Goal: Task Accomplishment & Management: Complete application form

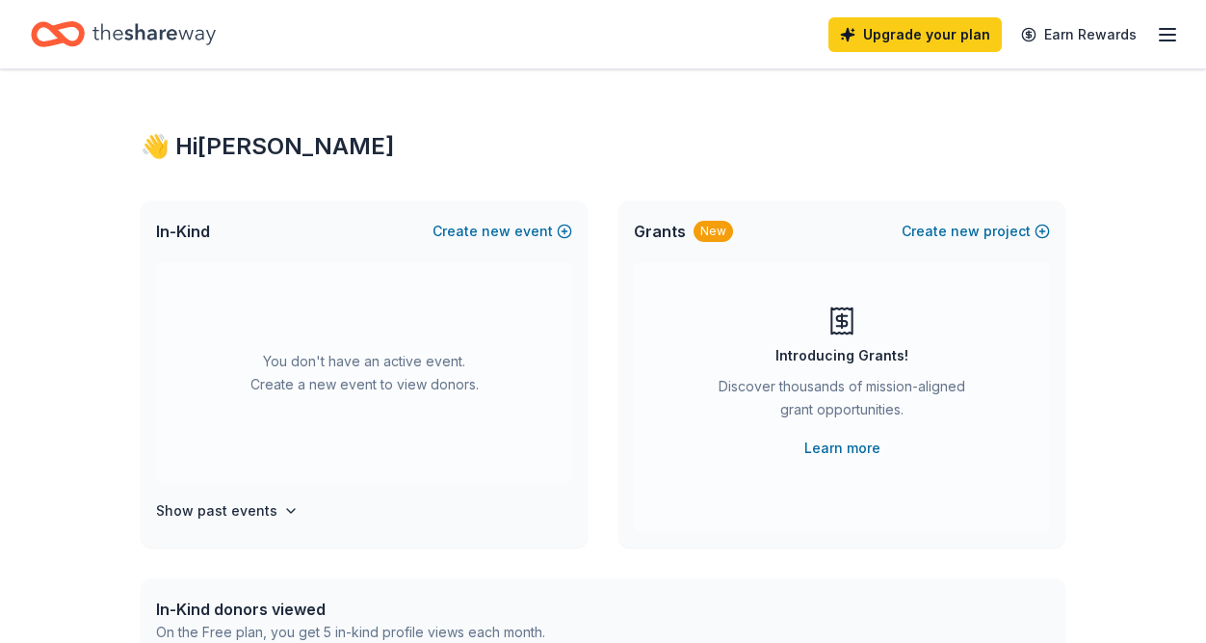
click at [1166, 29] on line "button" at bounding box center [1167, 29] width 15 height 0
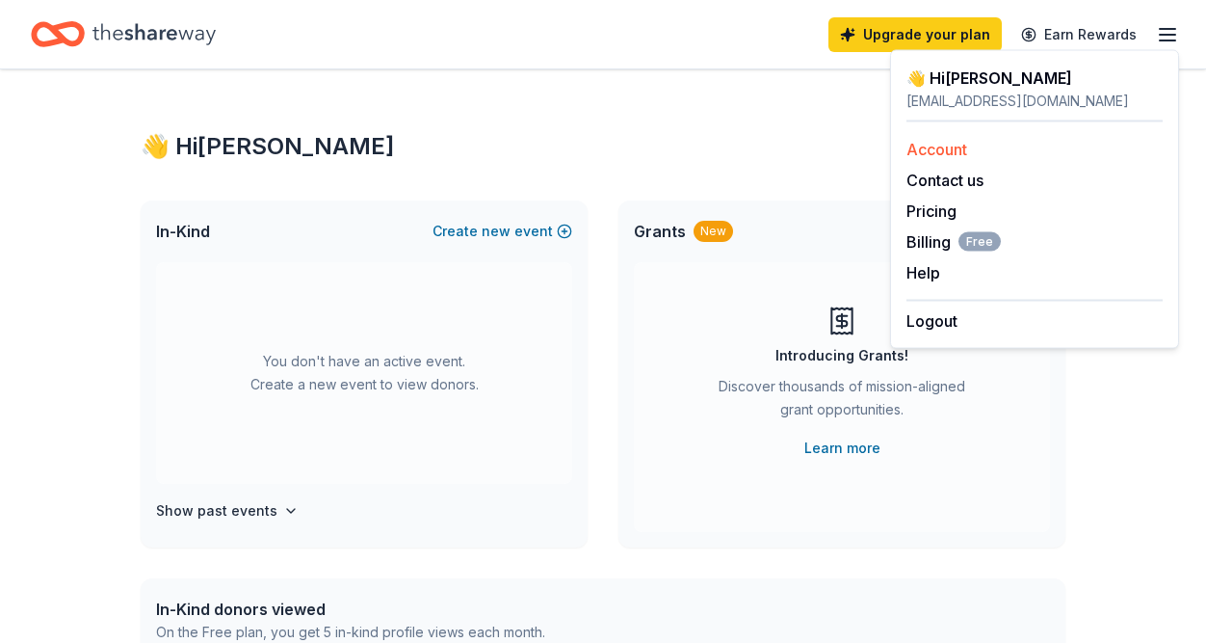
click at [932, 144] on link "Account" at bounding box center [936, 149] width 61 height 19
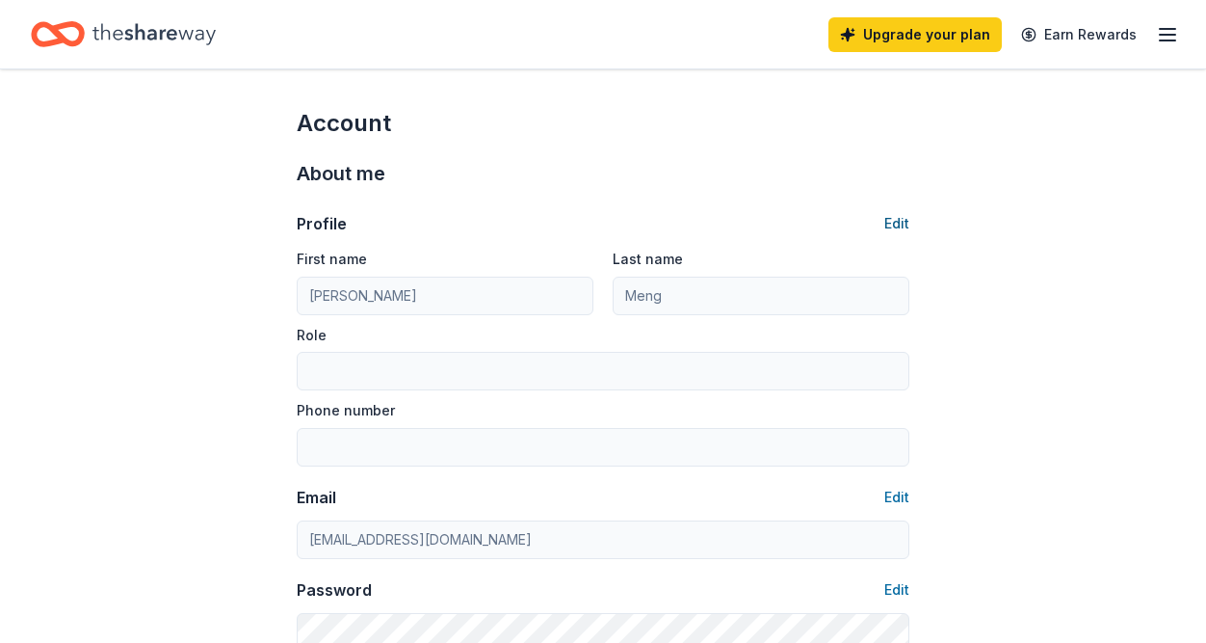
click at [897, 221] on button "Edit" at bounding box center [896, 223] width 25 height 23
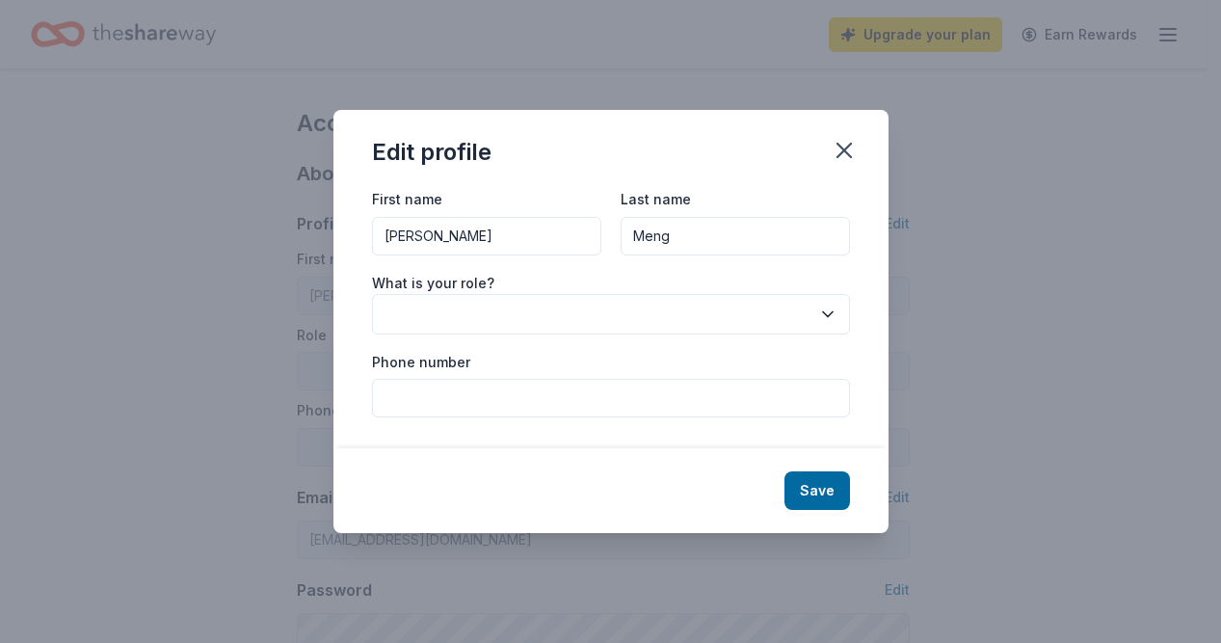
drag, startPoint x: 449, startPoint y: 236, endPoint x: 258, endPoint y: 228, distance: 190.9
click at [261, 228] on div "Edit profile First name Vivian Last name Meng What is your role? Phone number S…" at bounding box center [610, 321] width 1221 height 643
type input "Lei"
type input "Hong"
click at [878, 395] on div "First name Lei Last name Hong What is your role? Phone number" at bounding box center [610, 317] width 555 height 261
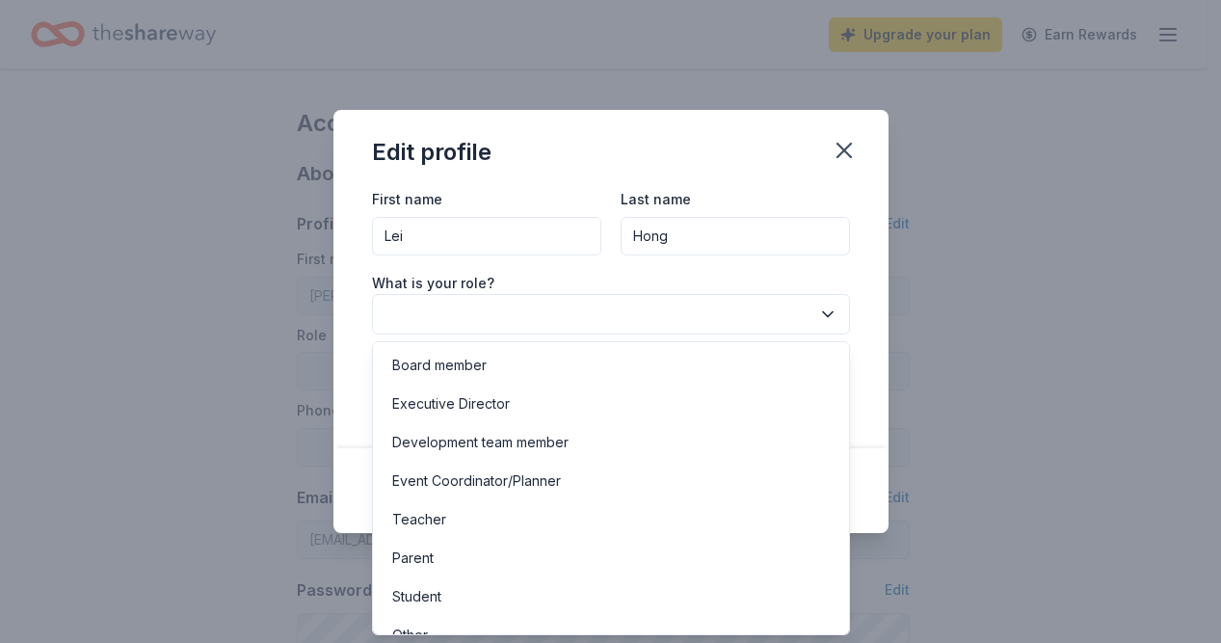
click at [829, 314] on icon "button" at bounding box center [827, 313] width 19 height 19
click at [865, 317] on div "First name Lei Last name Hong What is your role? Phone number" at bounding box center [610, 317] width 555 height 261
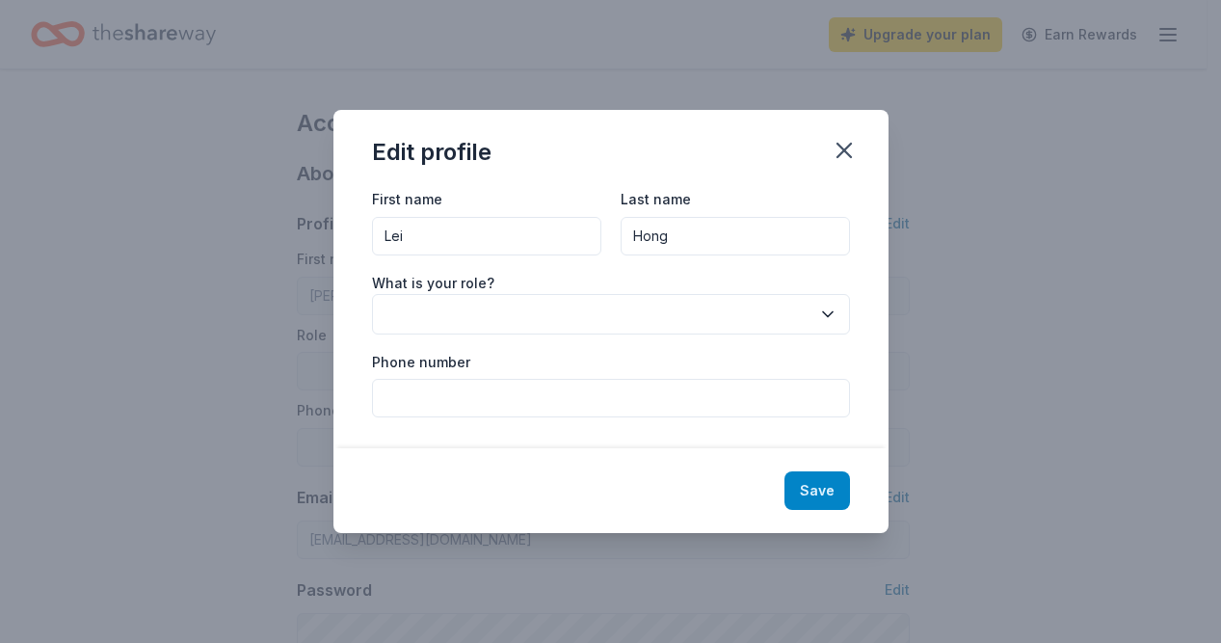
click at [810, 493] on button "Save" at bounding box center [817, 490] width 66 height 39
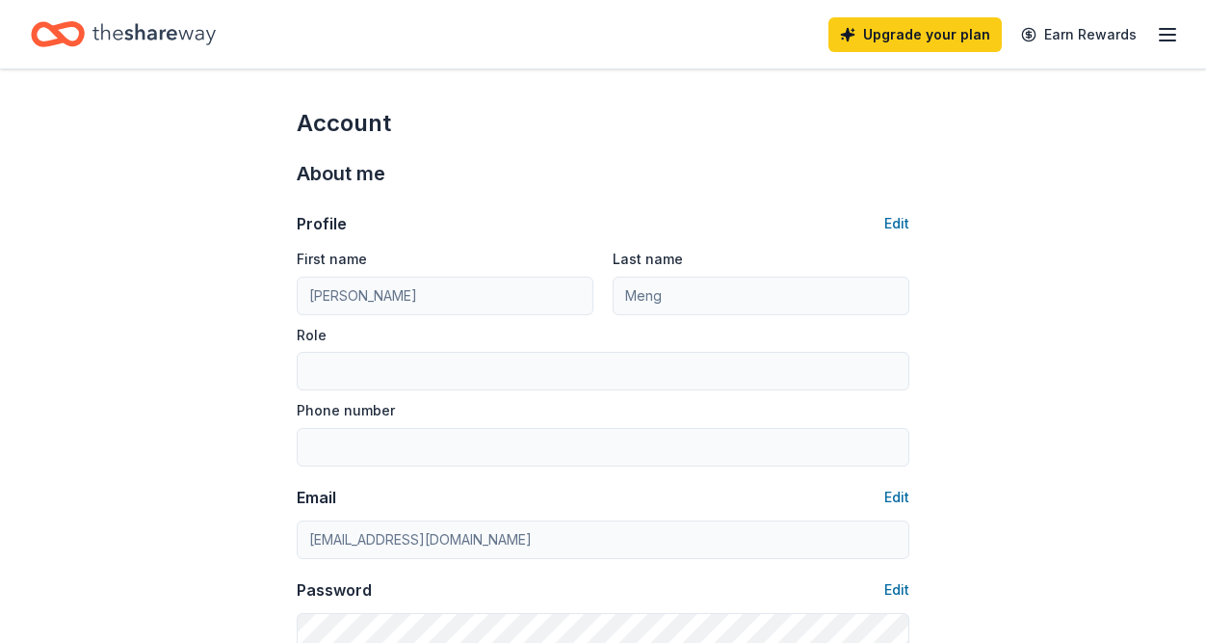
type input "Lei"
type input "Hong"
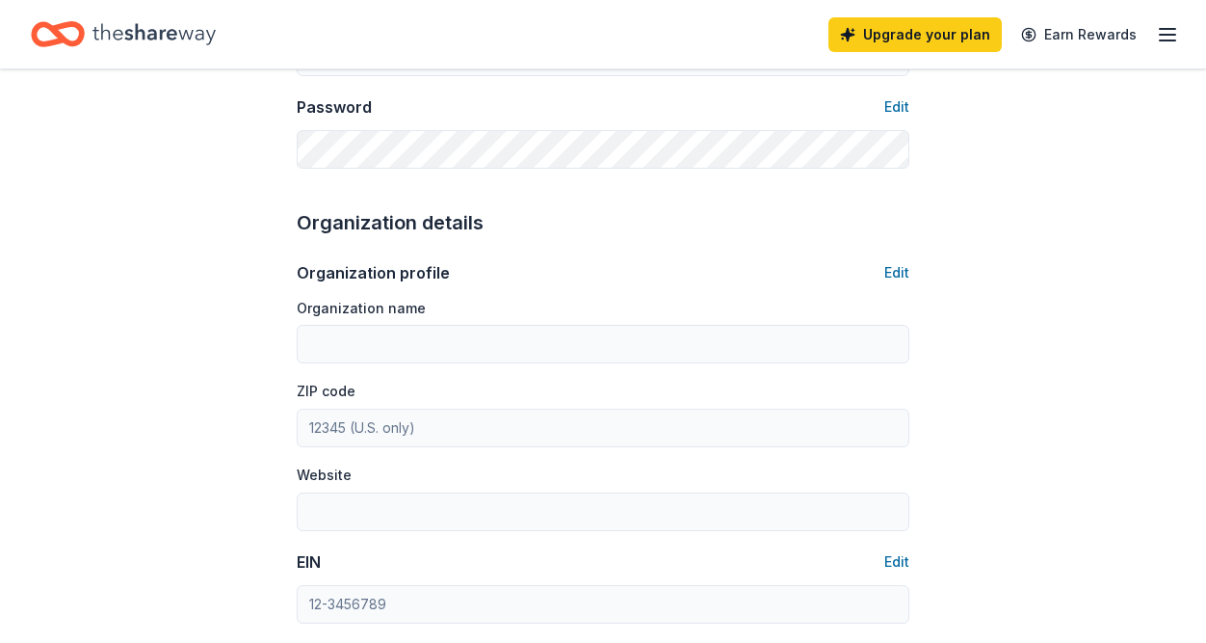
scroll to position [578, 0]
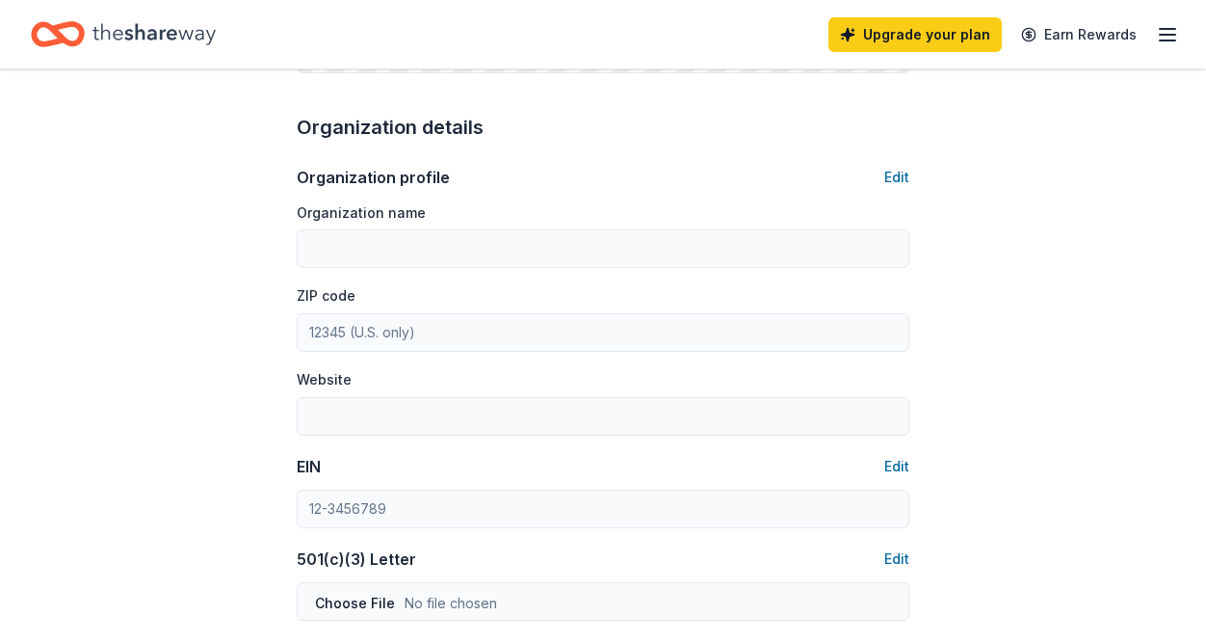
click at [1173, 35] on line "button" at bounding box center [1167, 35] width 15 height 0
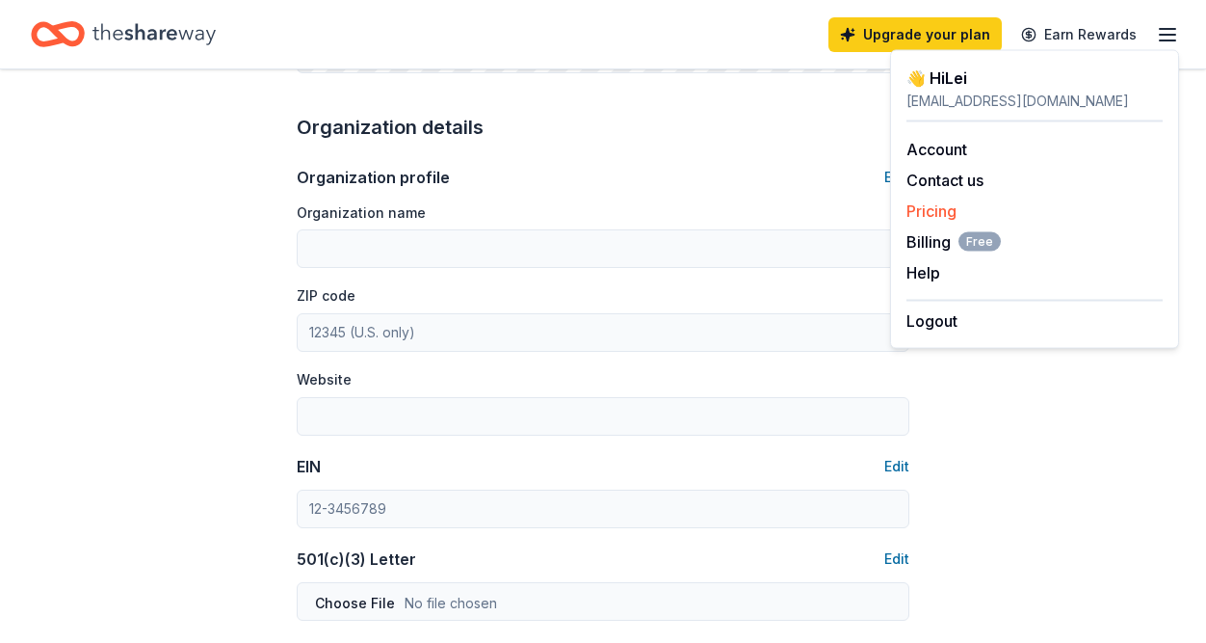
click at [935, 208] on link "Pricing" at bounding box center [931, 210] width 50 height 19
click at [941, 209] on link "Pricing" at bounding box center [931, 210] width 50 height 19
click at [935, 210] on link "Pricing" at bounding box center [931, 210] width 50 height 19
click at [179, 142] on div "Account About me Profile Edit First name Lei Last name Hong Role Phone number E…" at bounding box center [603, 351] width 1206 height 1720
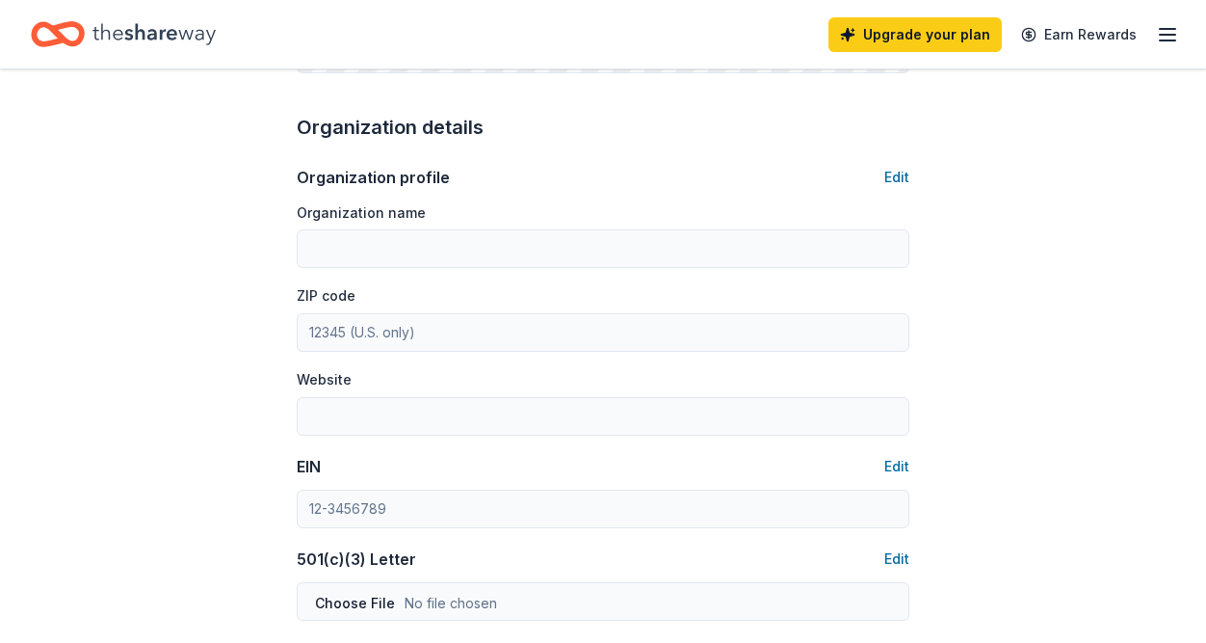
click at [154, 34] on icon "Home" at bounding box center [153, 33] width 123 height 21
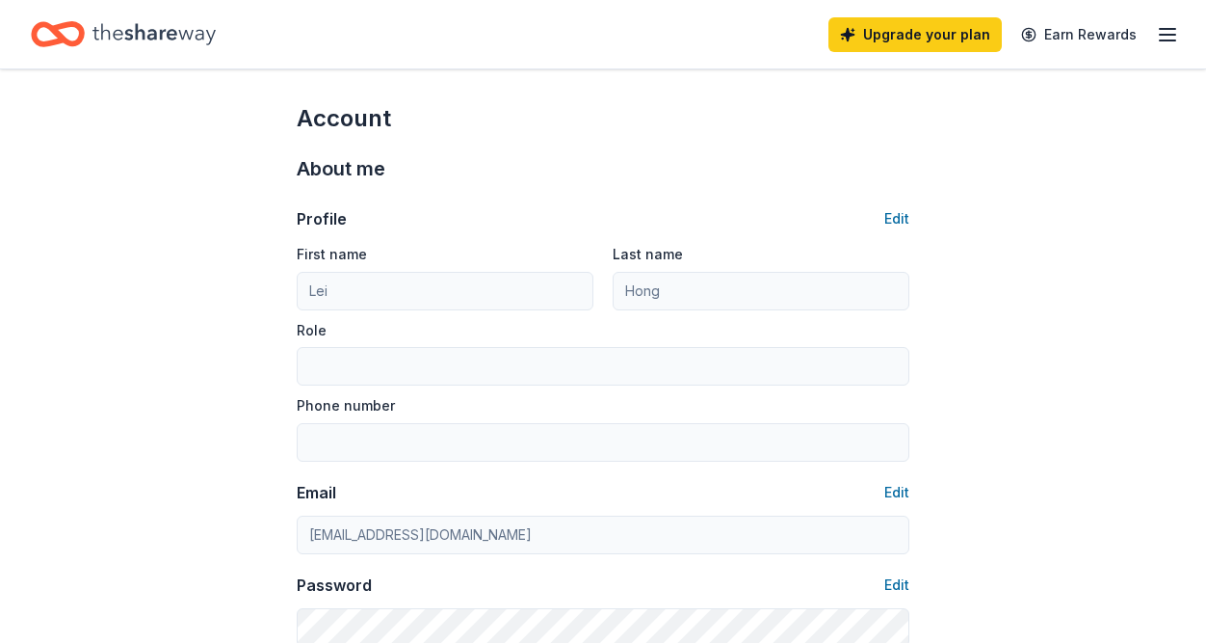
scroll to position [0, 0]
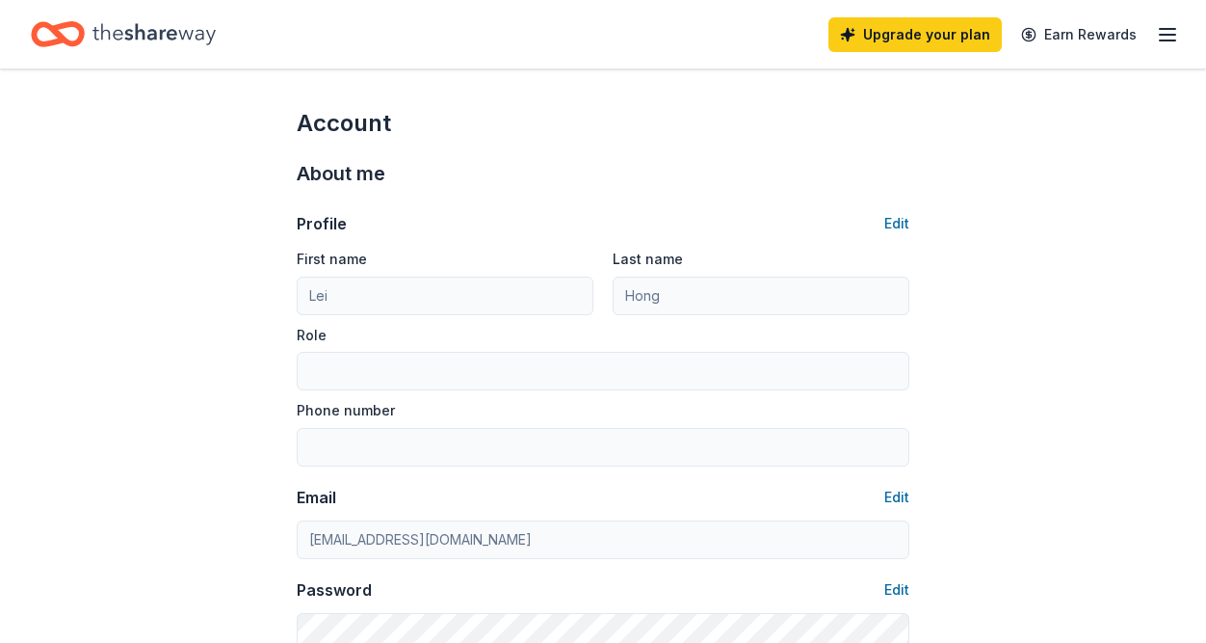
click at [1169, 32] on icon "button" at bounding box center [1167, 34] width 23 height 23
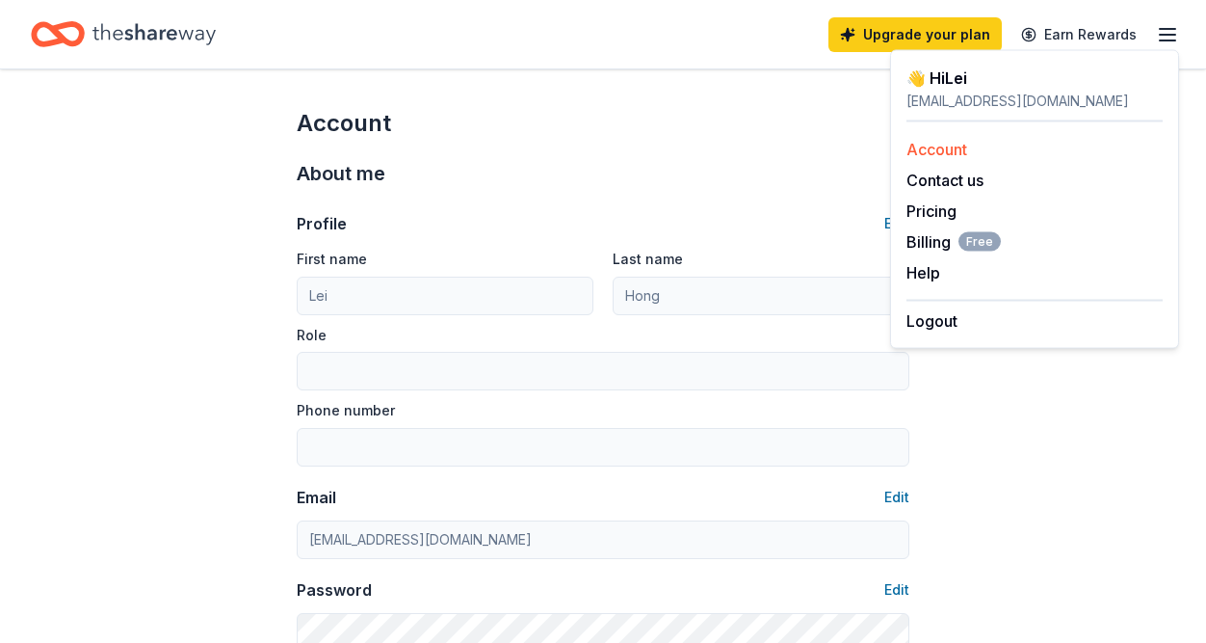
click at [942, 154] on link "Account" at bounding box center [936, 149] width 61 height 19
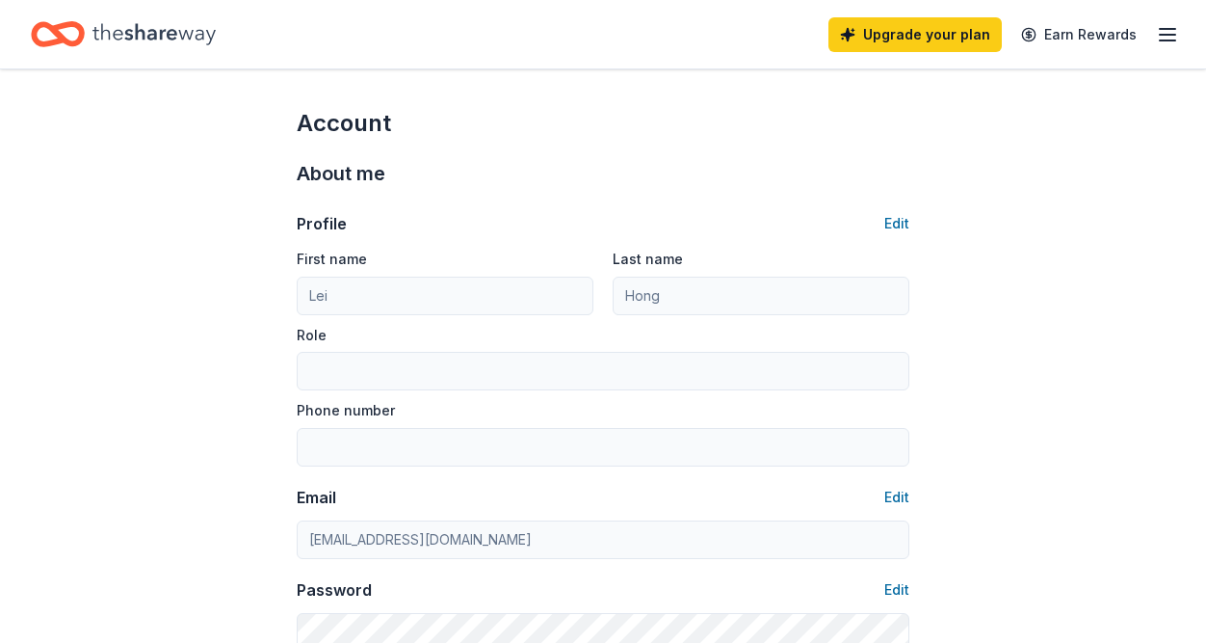
click at [146, 30] on icon "Home" at bounding box center [153, 33] width 123 height 39
click at [1165, 29] on line "button" at bounding box center [1167, 29] width 15 height 0
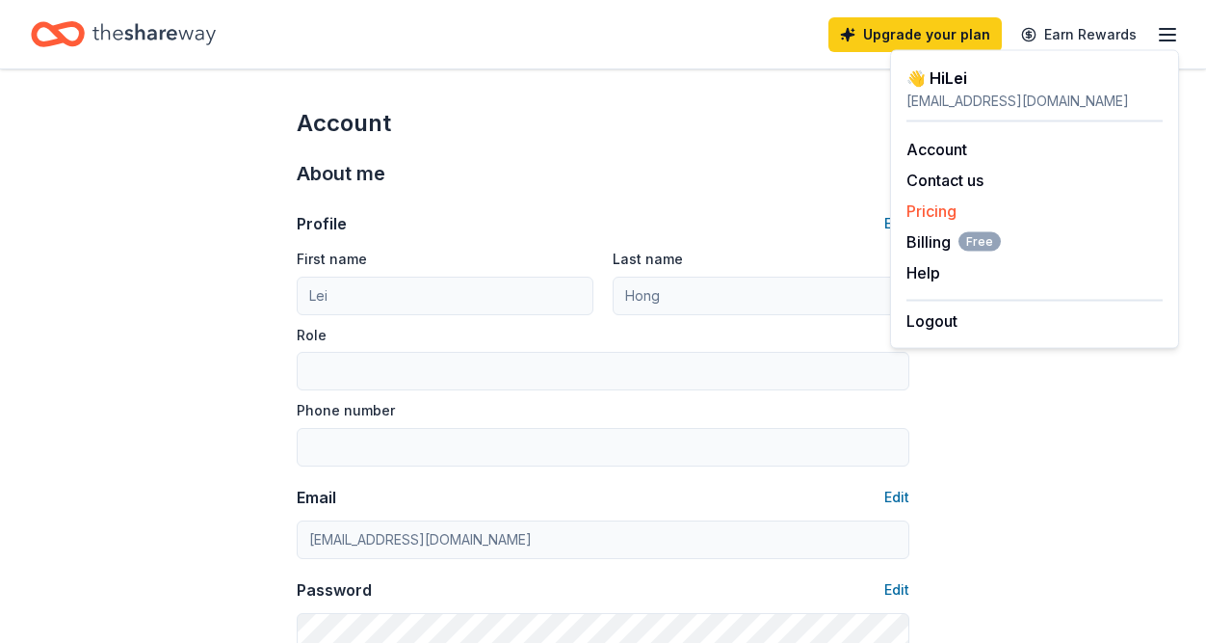
click at [939, 208] on link "Pricing" at bounding box center [931, 210] width 50 height 19
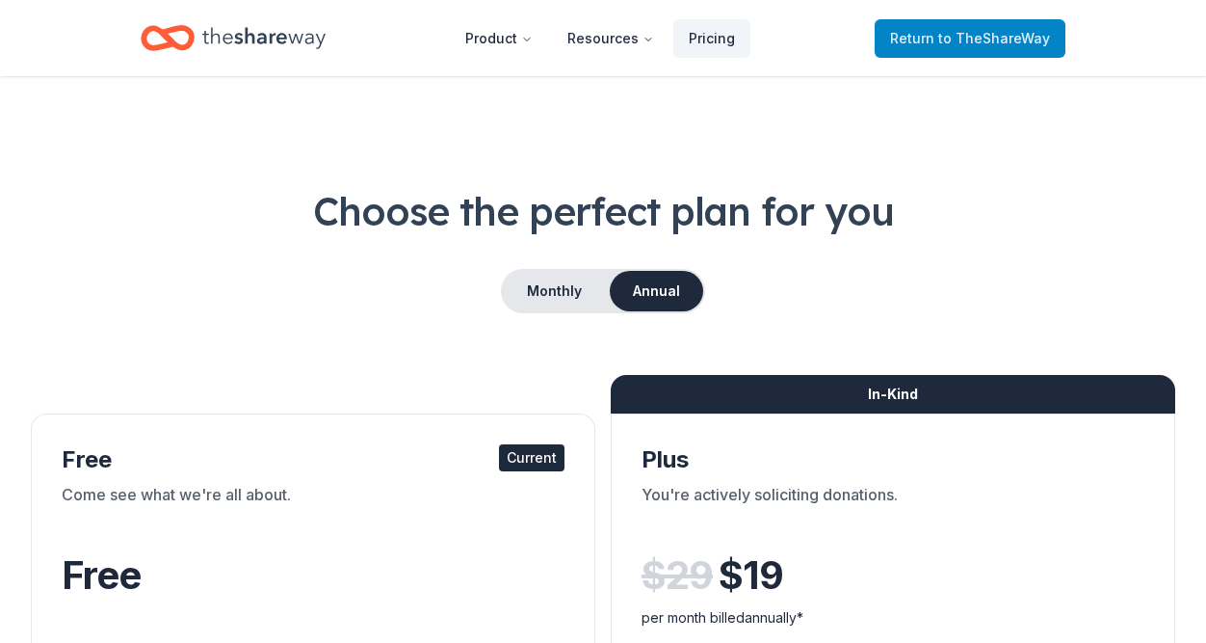
click at [946, 42] on span "to TheShareWay" at bounding box center [994, 38] width 112 height 16
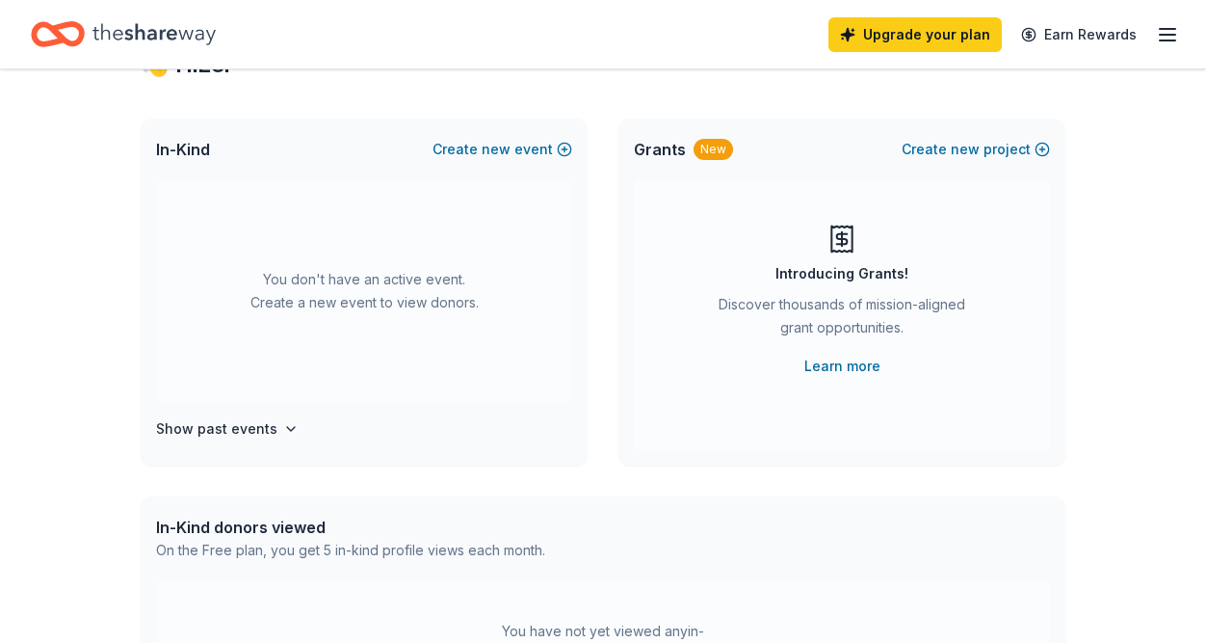
scroll to position [193, 0]
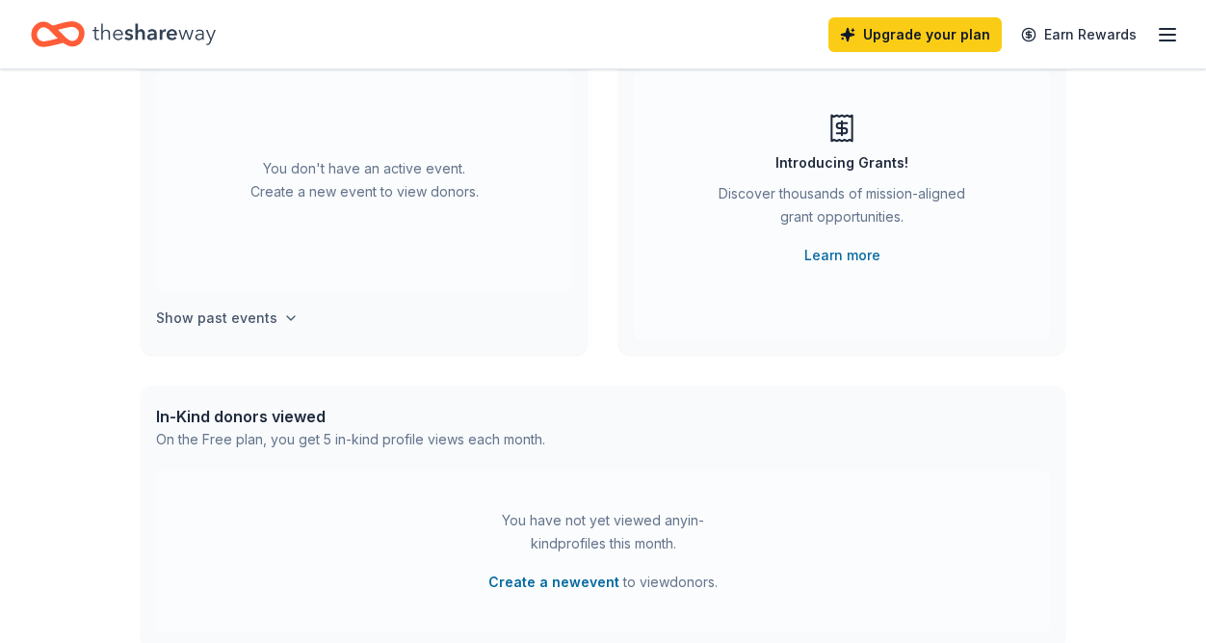
click at [269, 321] on h4 "Show past events" at bounding box center [216, 317] width 121 height 23
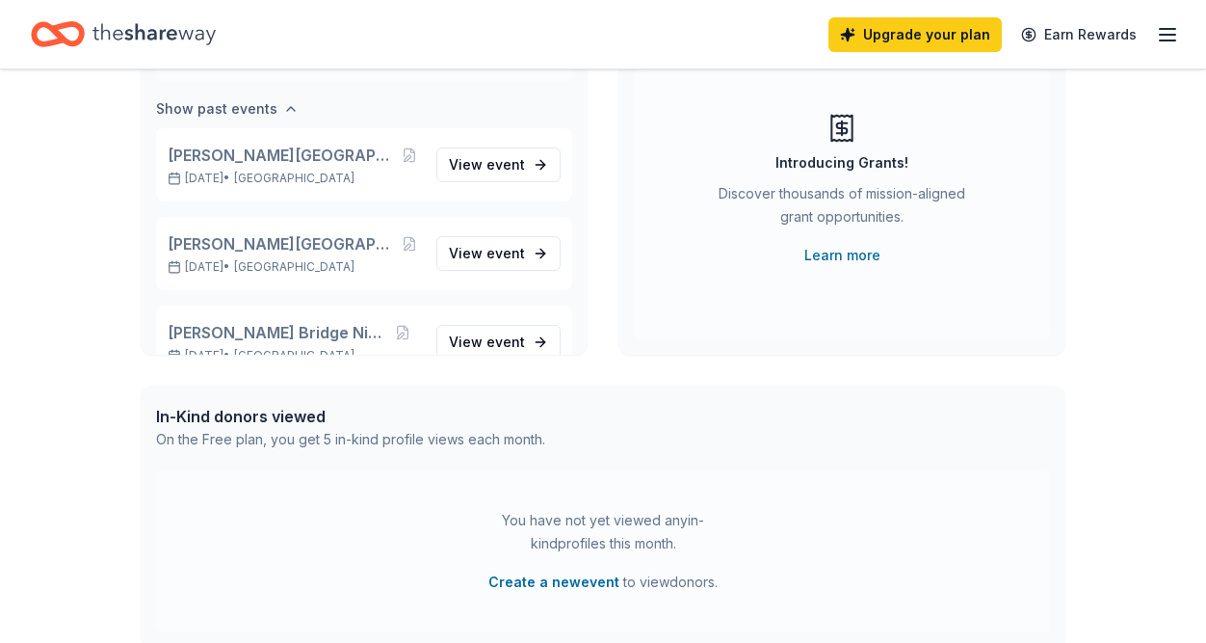
scroll to position [222, 0]
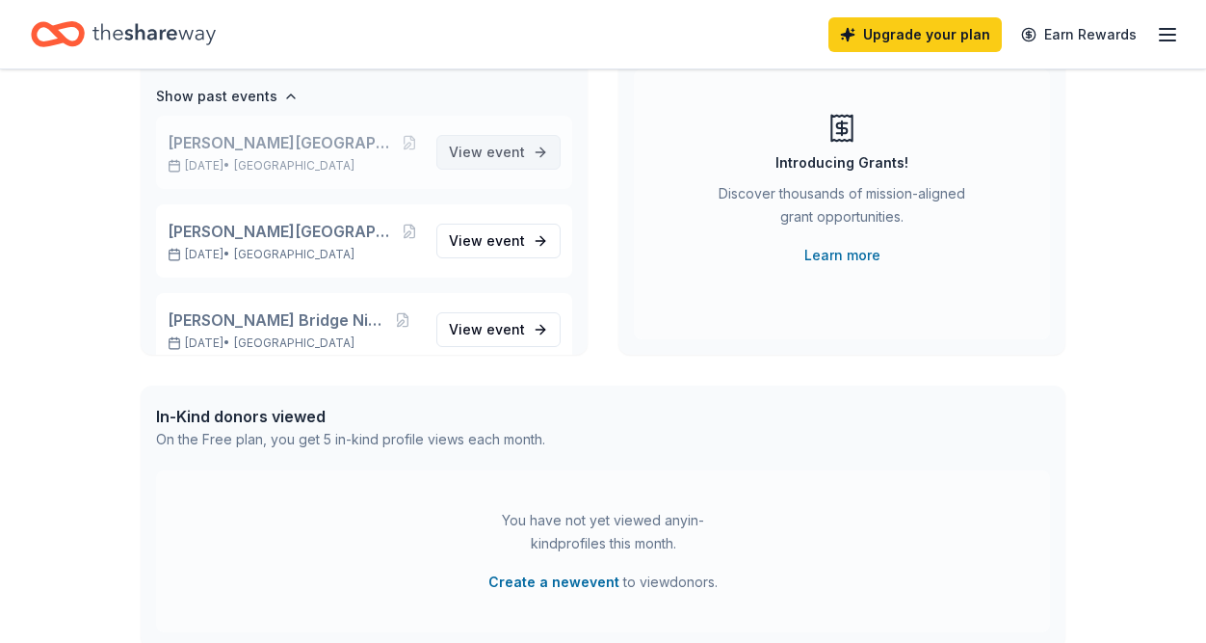
click at [493, 151] on span "event" at bounding box center [505, 152] width 39 height 16
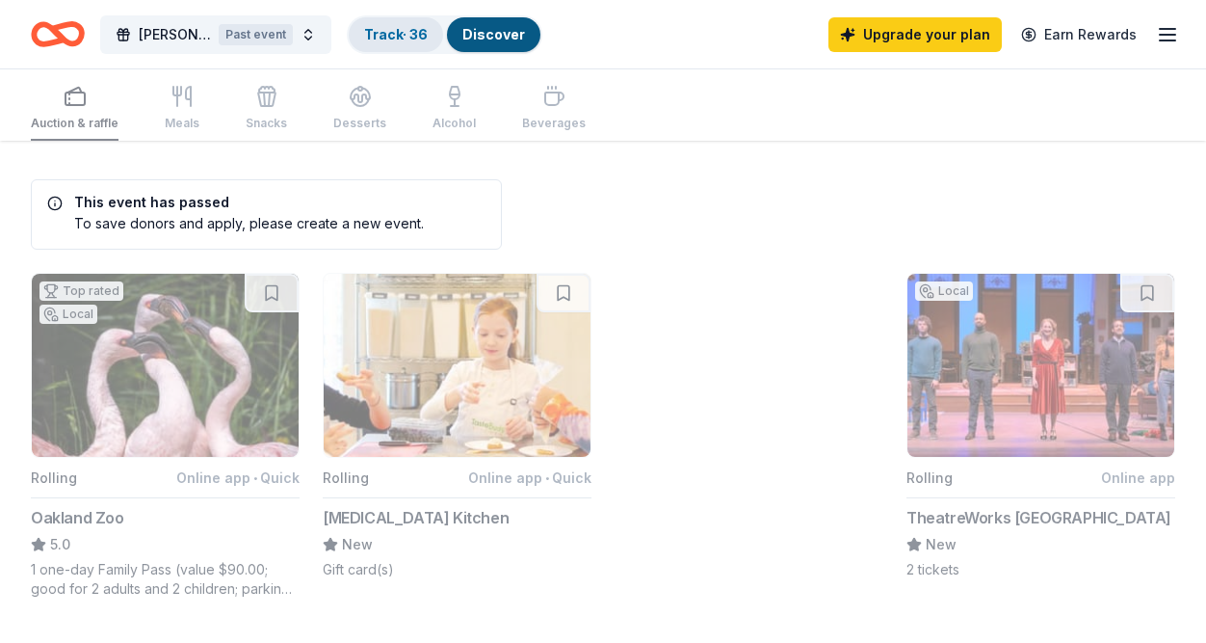
click at [401, 39] on link "Track · 36" at bounding box center [396, 34] width 64 height 16
click at [408, 30] on link "Track · 36" at bounding box center [396, 34] width 64 height 16
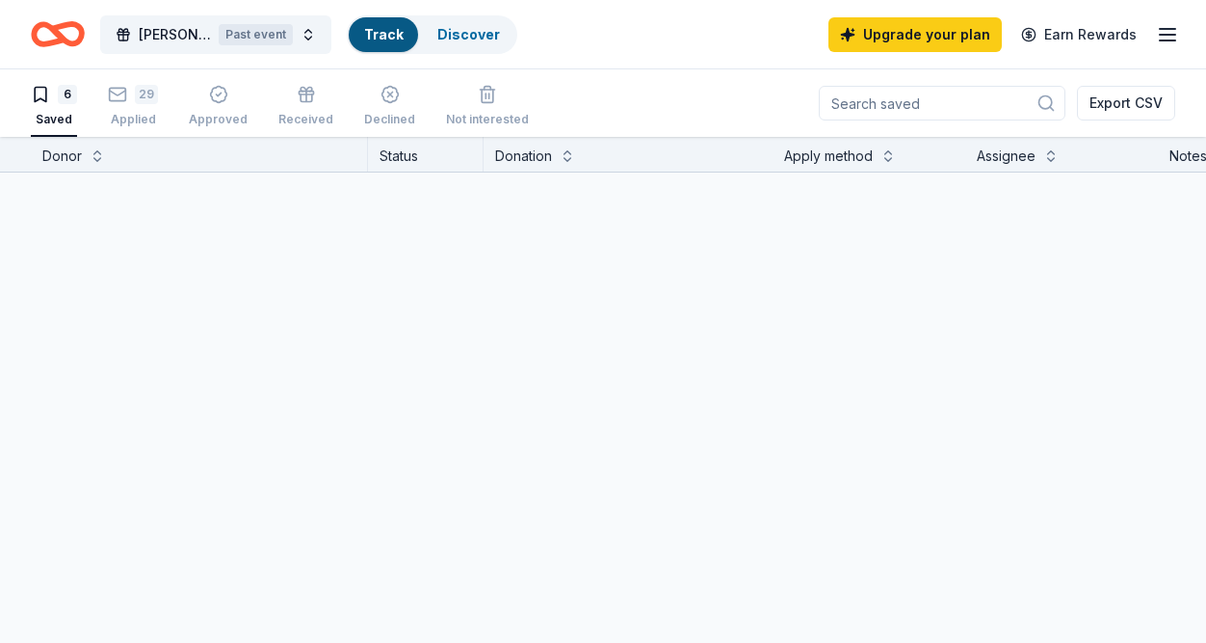
scroll to position [1, 0]
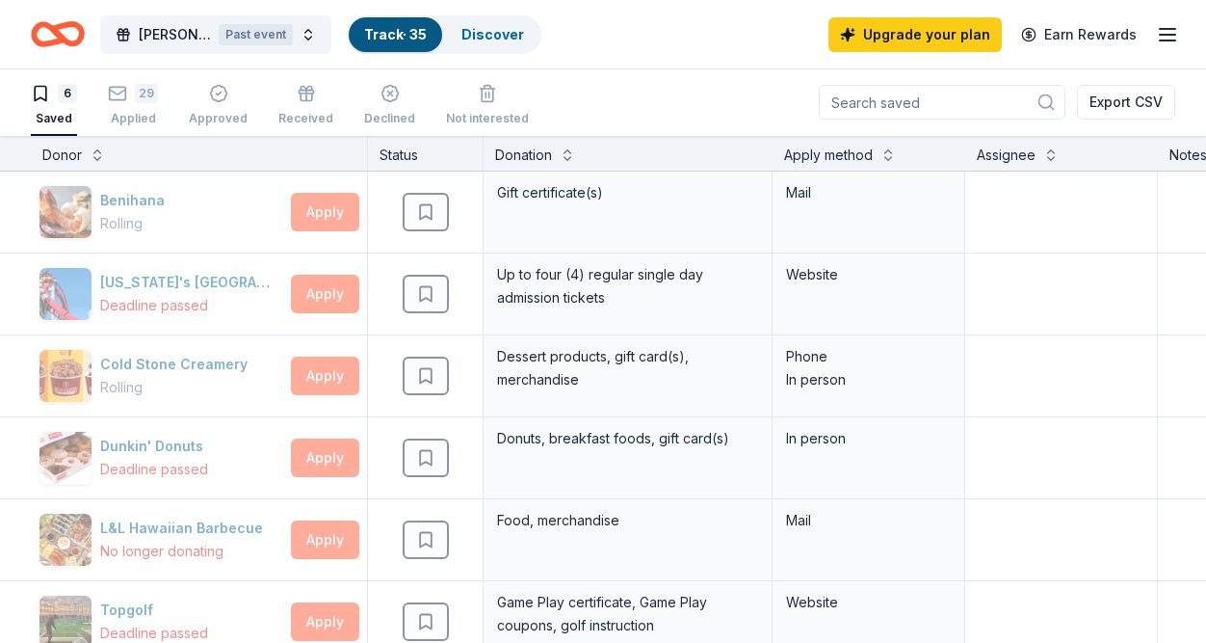
click at [676, 61] on div "Leland Bridge Night 2025 Past event Track · 35 Discover Upgrade your plan Earn …" at bounding box center [603, 34] width 1206 height 68
click at [133, 88] on div "29" at bounding box center [133, 93] width 50 height 19
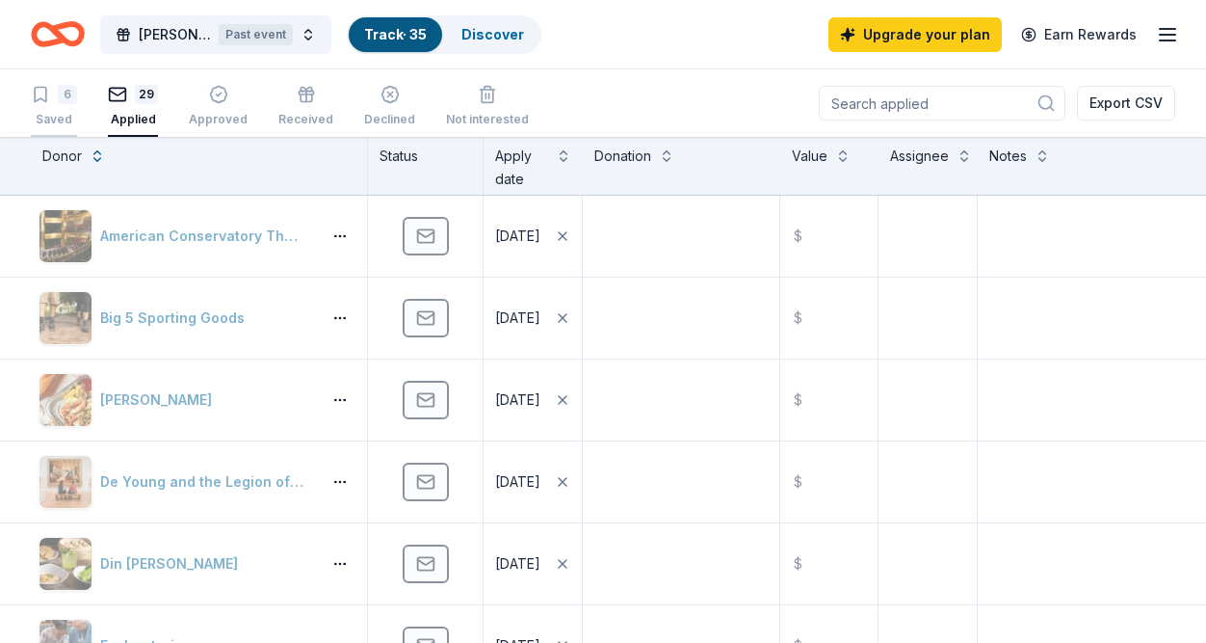
click at [68, 98] on div "6" at bounding box center [67, 94] width 19 height 19
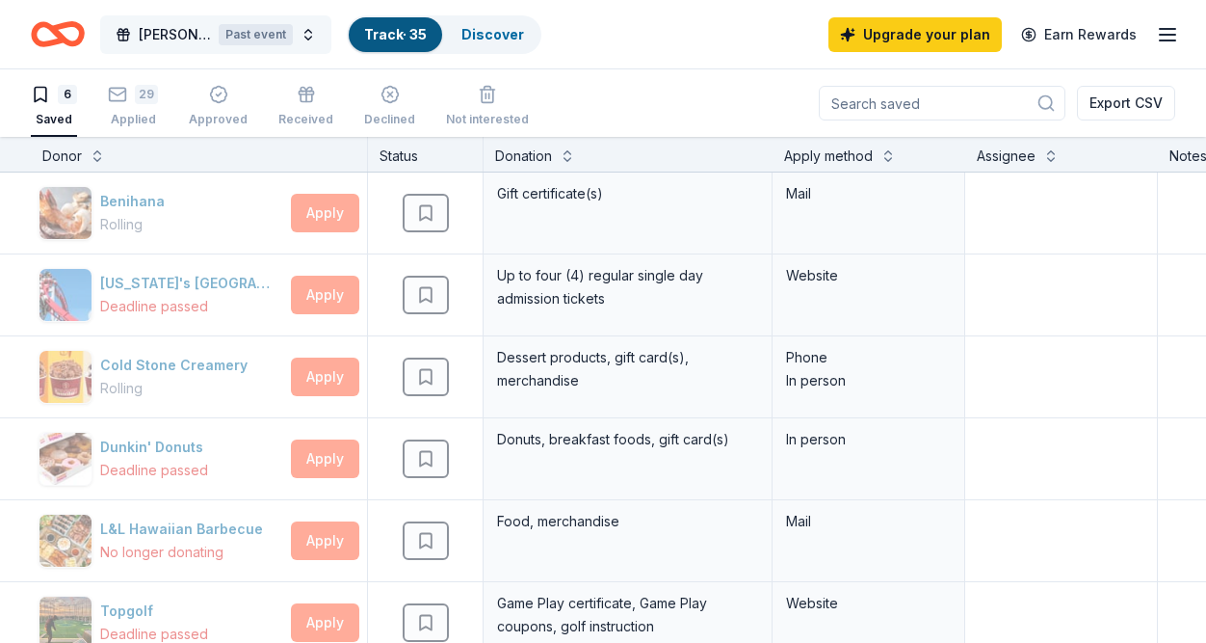
click at [170, 38] on span "Leland Bridge Night 2025" at bounding box center [175, 34] width 72 height 23
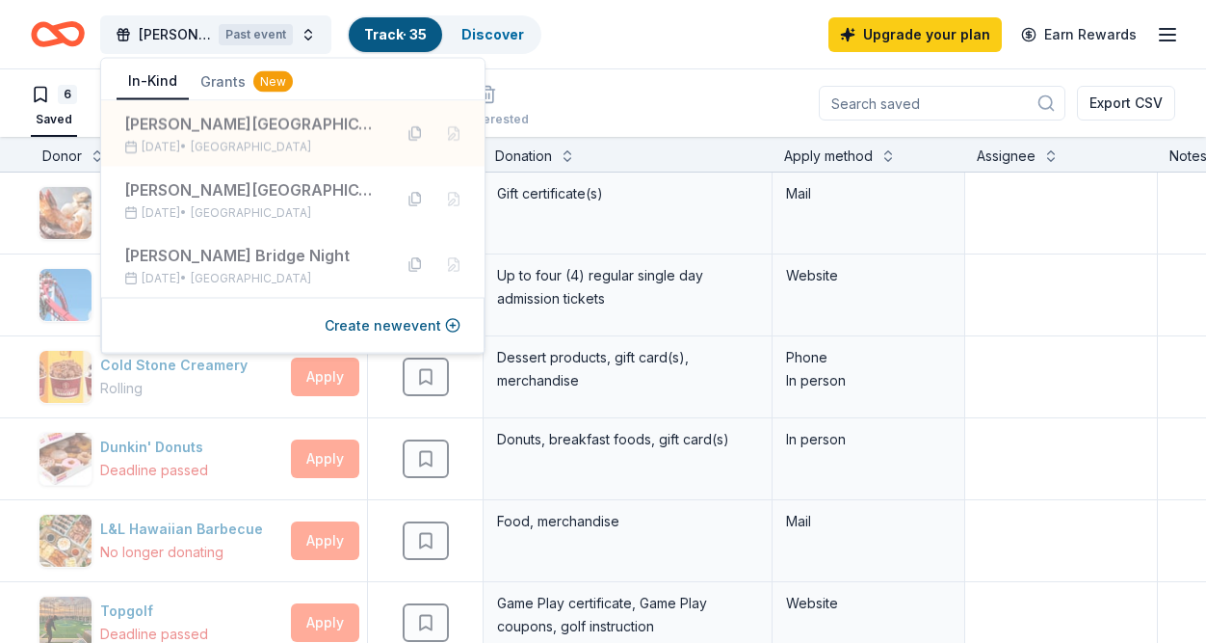
click at [661, 53] on div "Leland Bridge Night 2025 Past event Track · 35 Discover Upgrade your plan Earn …" at bounding box center [603, 34] width 1144 height 45
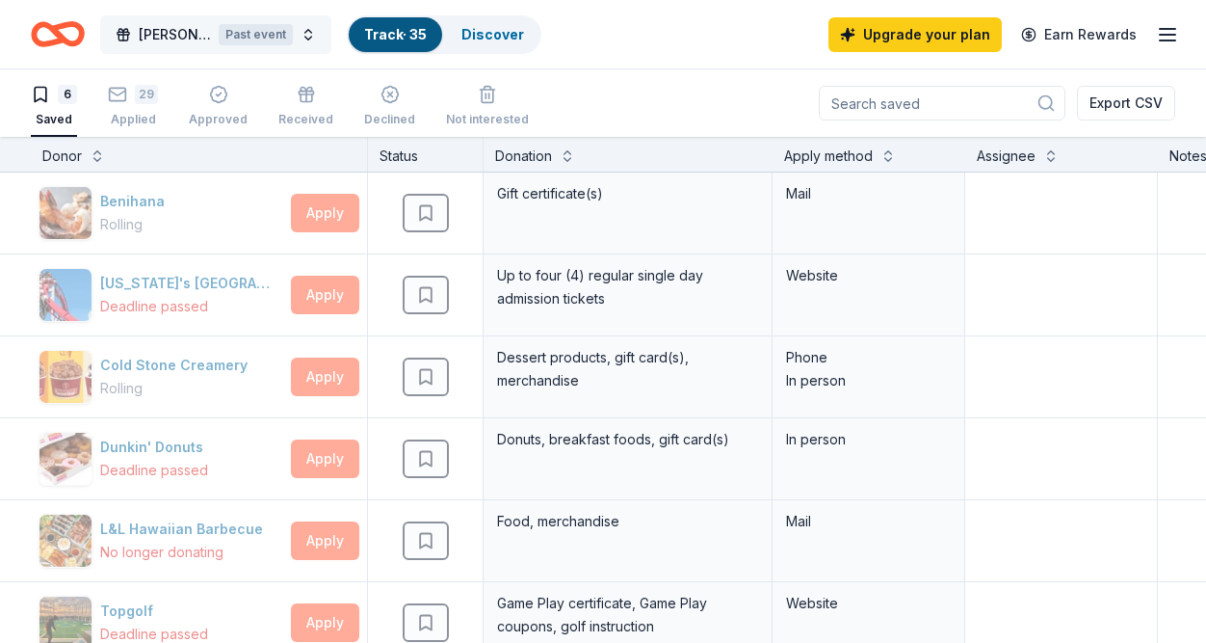
click at [184, 39] on span "Leland Bridge Night 2025" at bounding box center [175, 34] width 72 height 23
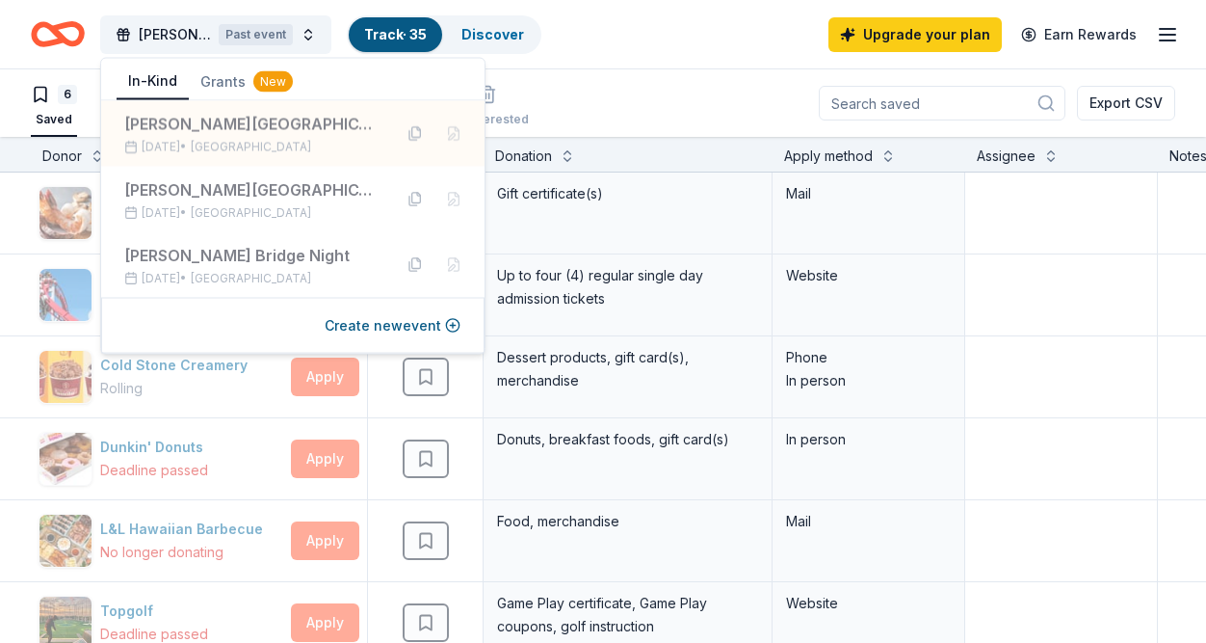
click at [68, 32] on icon "Home" at bounding box center [58, 34] width 54 height 45
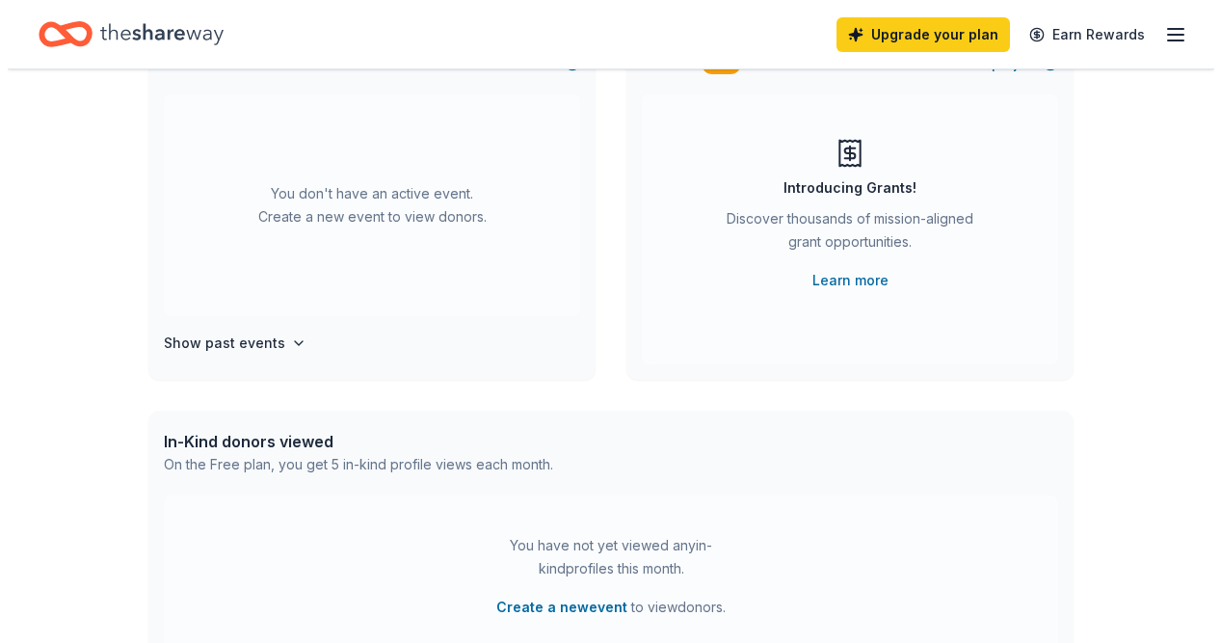
scroll to position [96, 0]
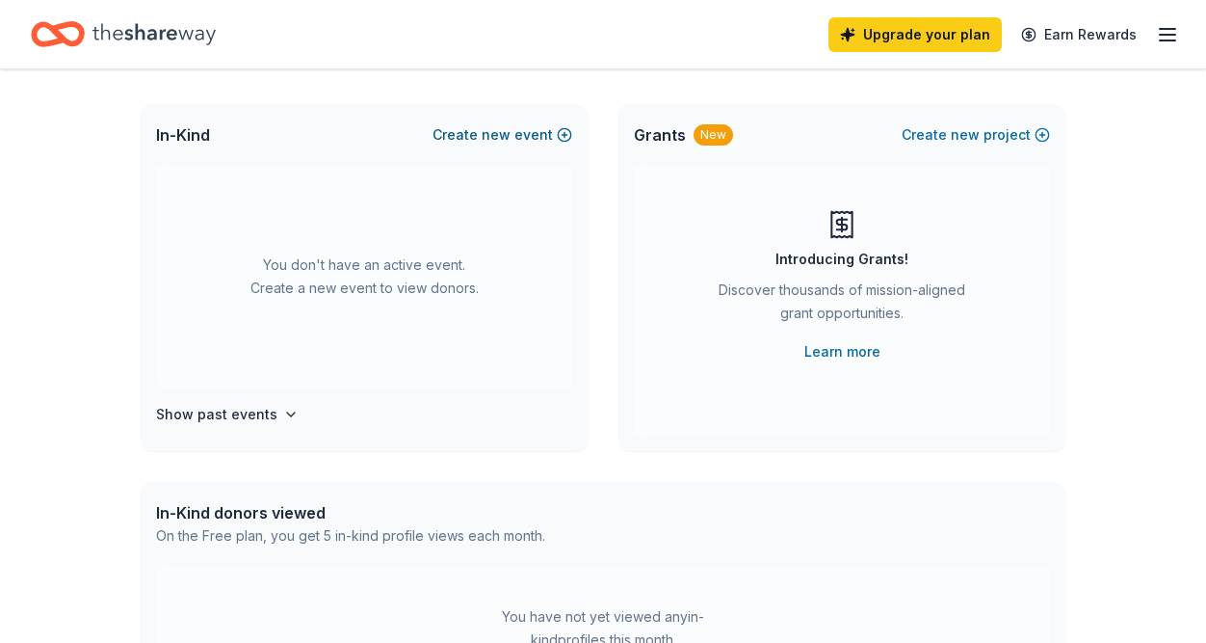
click at [516, 138] on button "Create new event" at bounding box center [503, 134] width 140 height 23
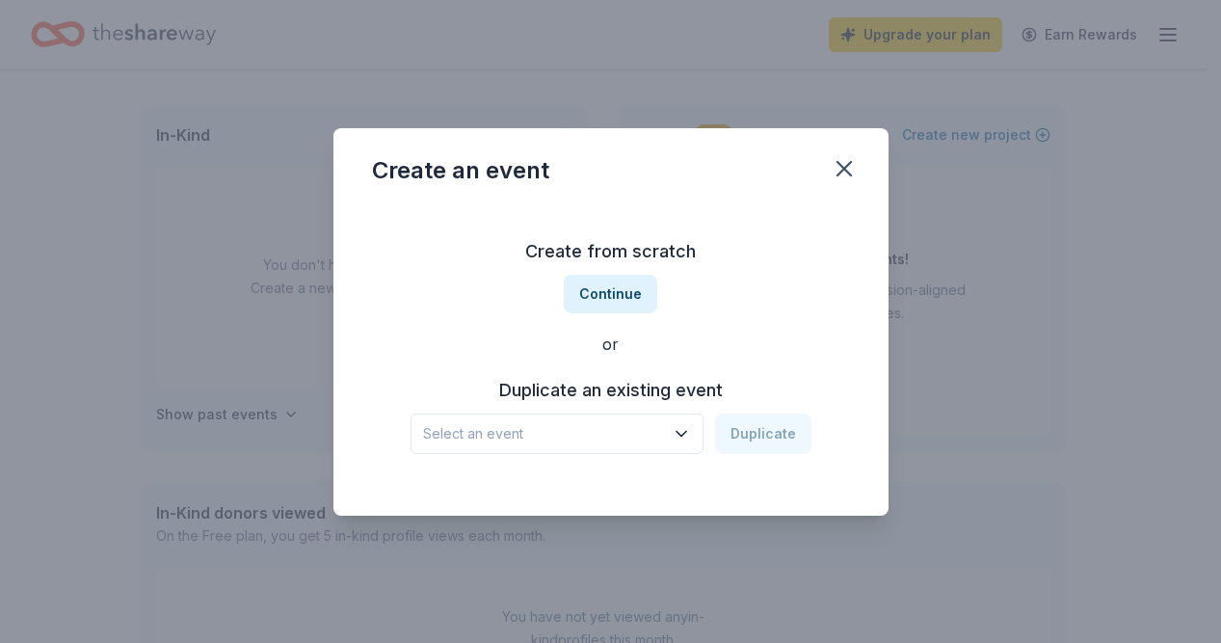
click at [686, 433] on icon "button" at bounding box center [681, 433] width 10 height 5
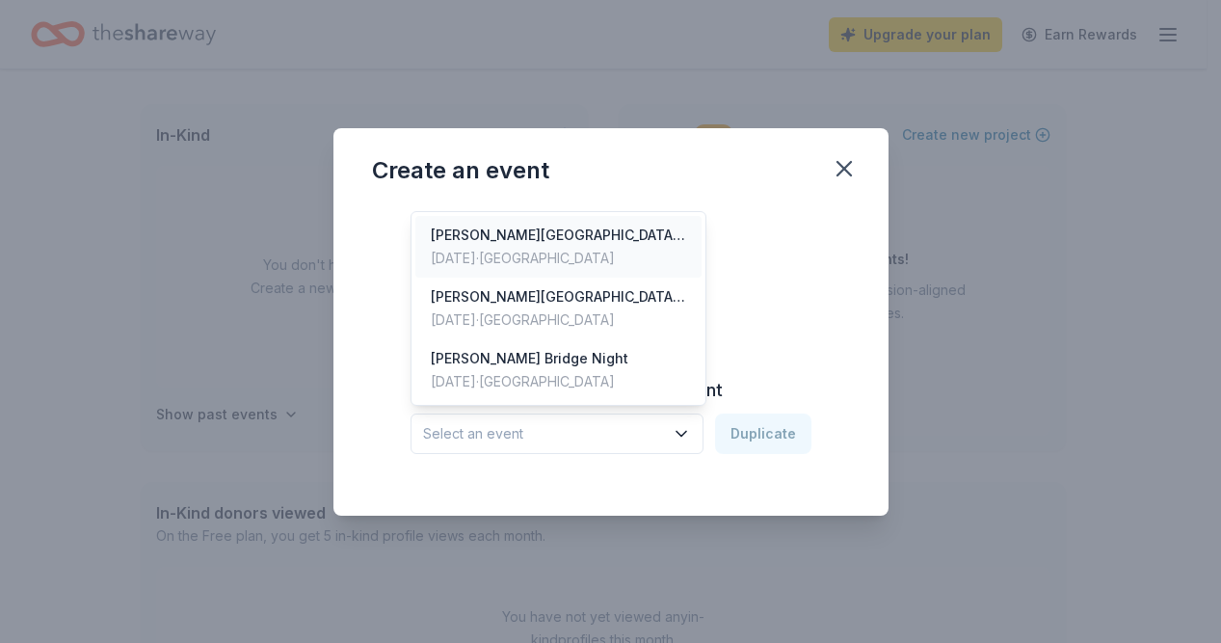
click at [588, 231] on div "Leland Bridge Night 2025" at bounding box center [559, 234] width 256 height 23
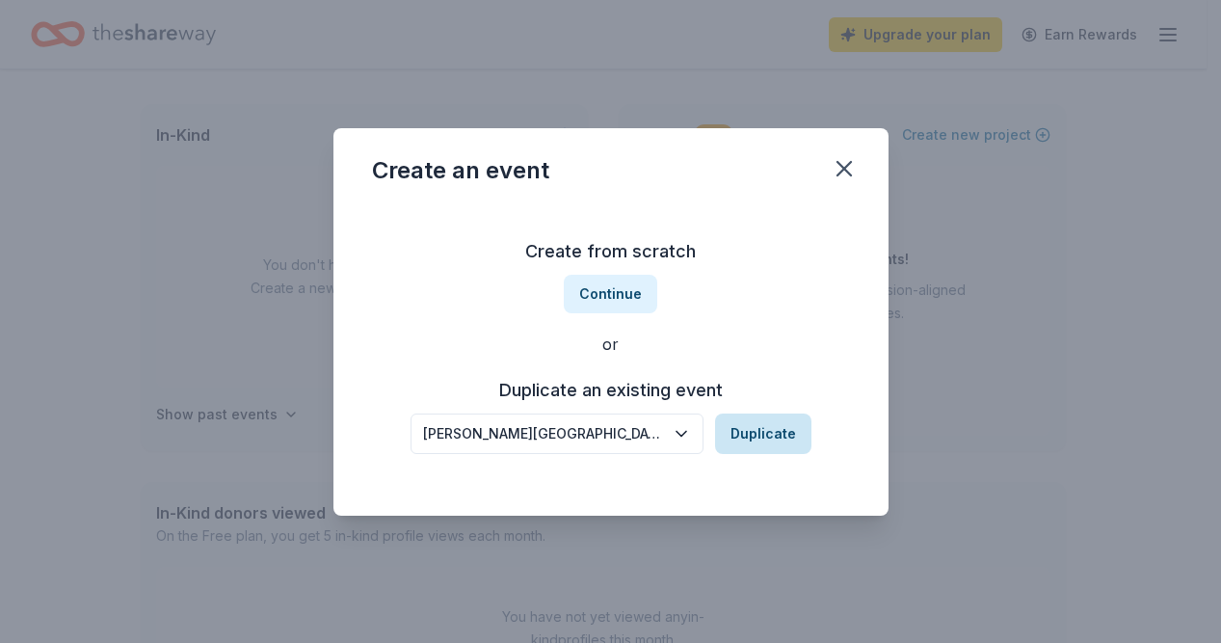
click at [771, 439] on button "Duplicate" at bounding box center [763, 433] width 96 height 40
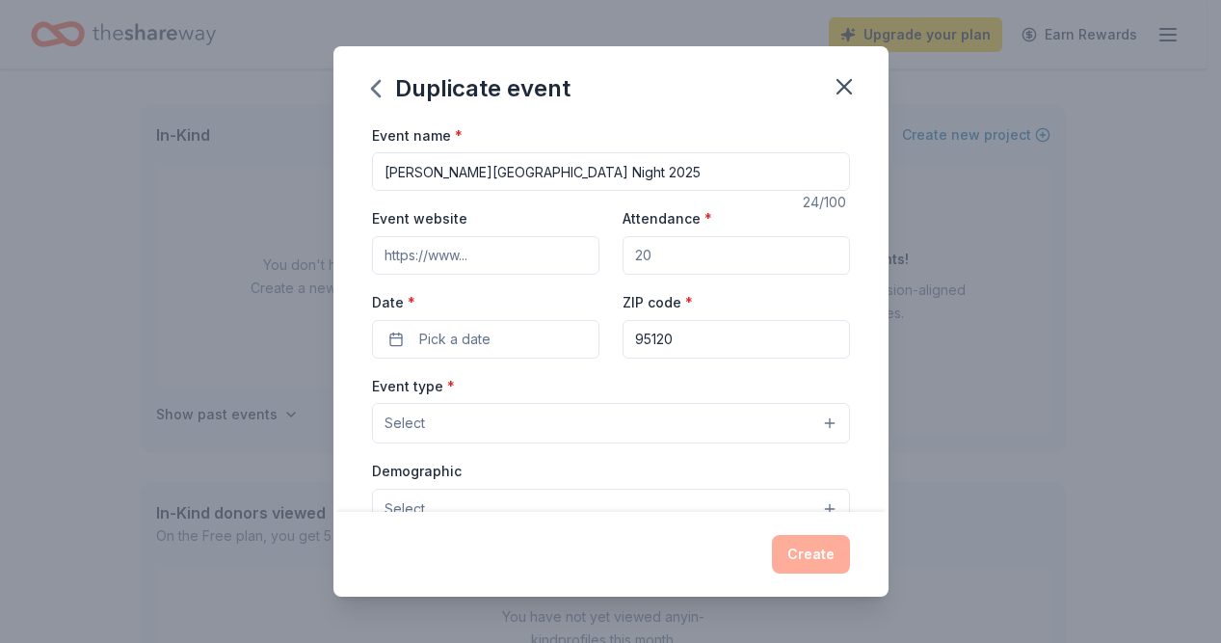
click at [561, 168] on input "Leland Bridge Night 2025" at bounding box center [611, 171] width 478 height 39
type input "[PERSON_NAME] Bridge Night 2026"
click at [514, 261] on input "Event website" at bounding box center [485, 255] width 227 height 39
drag, startPoint x: 684, startPoint y: 254, endPoint x: 587, endPoint y: 259, distance: 97.4
click at [587, 259] on div "Event website Attendance * Date * Pick a date ZIP code * 95120" at bounding box center [611, 281] width 478 height 151
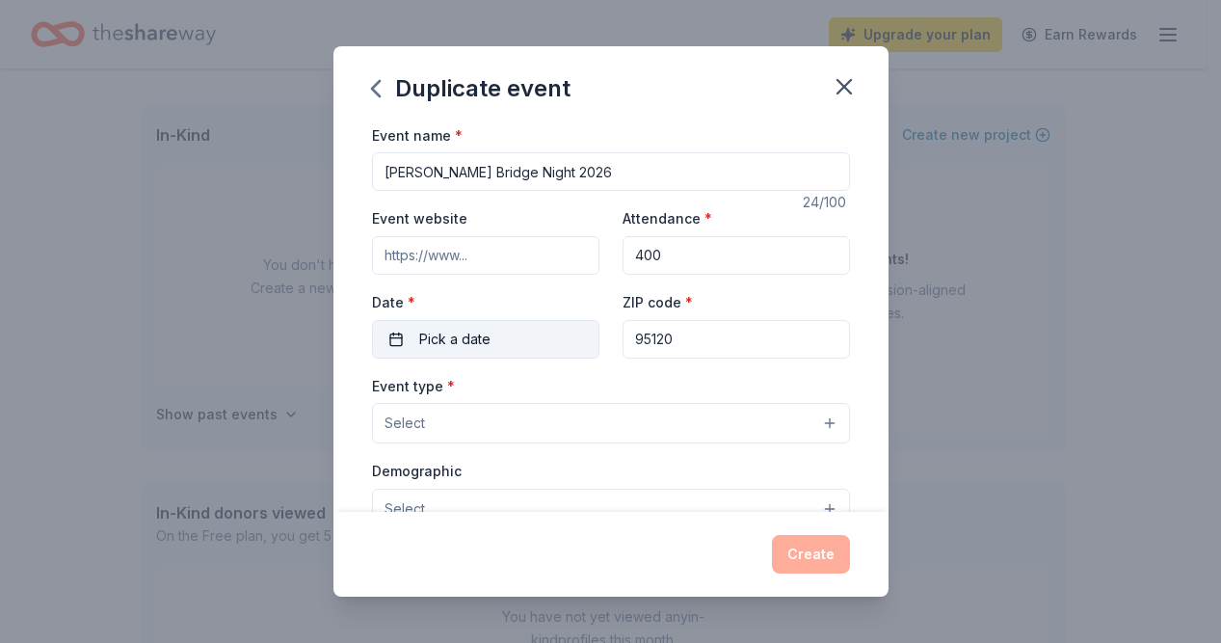
type input "400"
click at [541, 338] on button "Pick a date" at bounding box center [485, 339] width 227 height 39
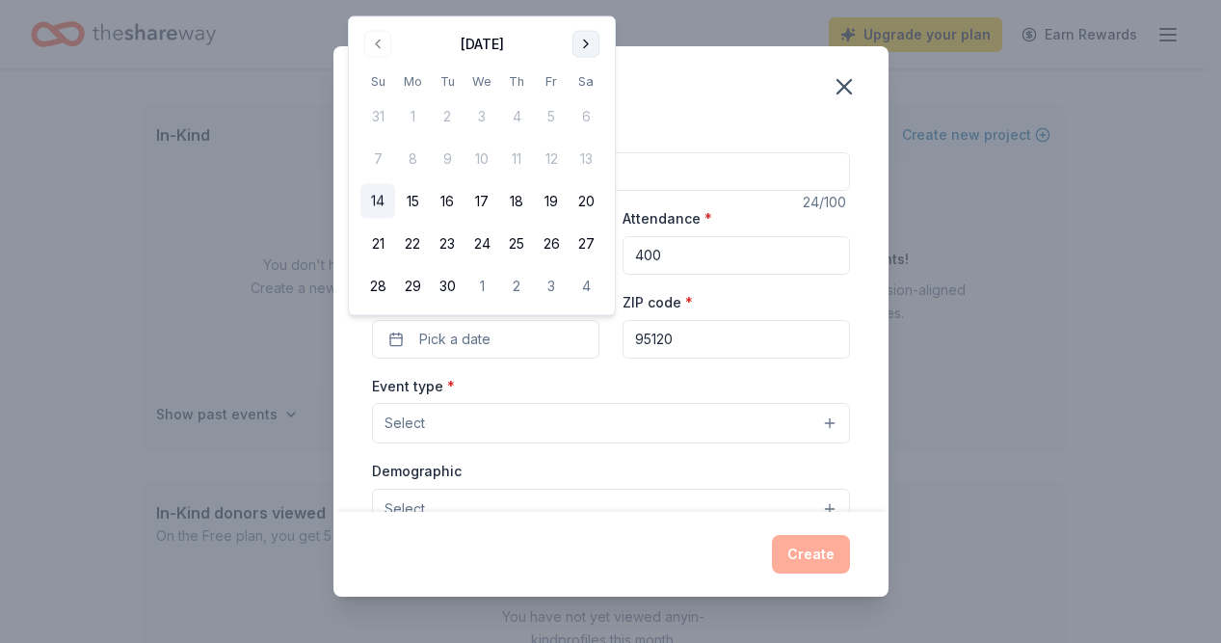
click at [588, 44] on button "Go to next month" at bounding box center [585, 44] width 27 height 27
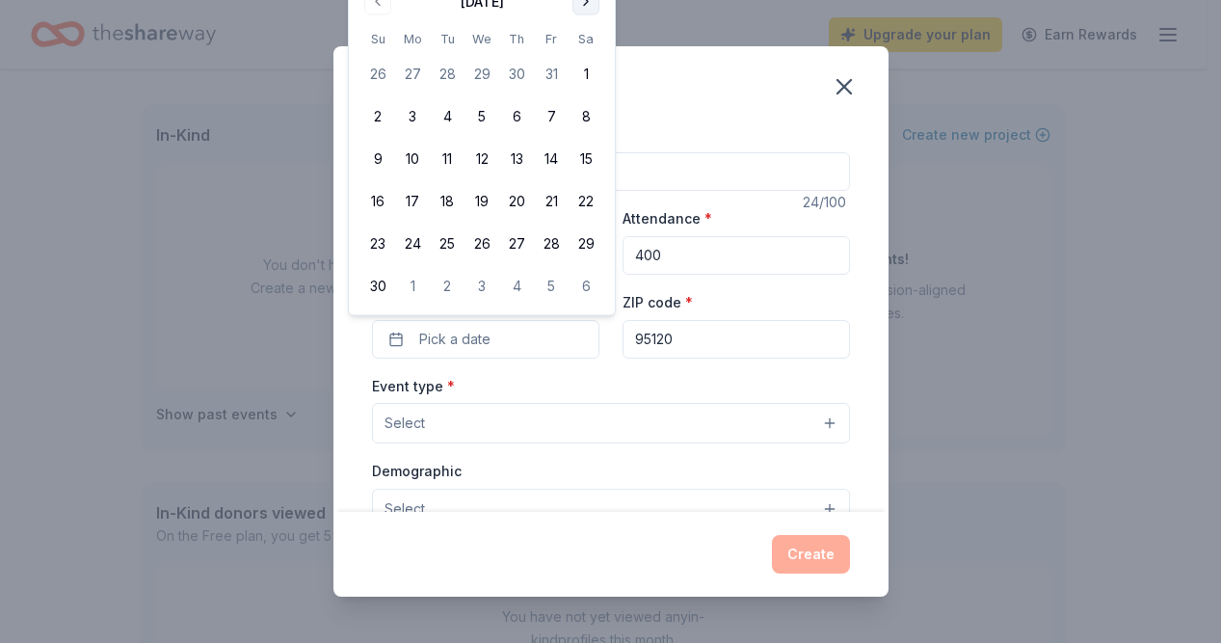
click at [586, 2] on button "Go to next month" at bounding box center [585, 1] width 27 height 27
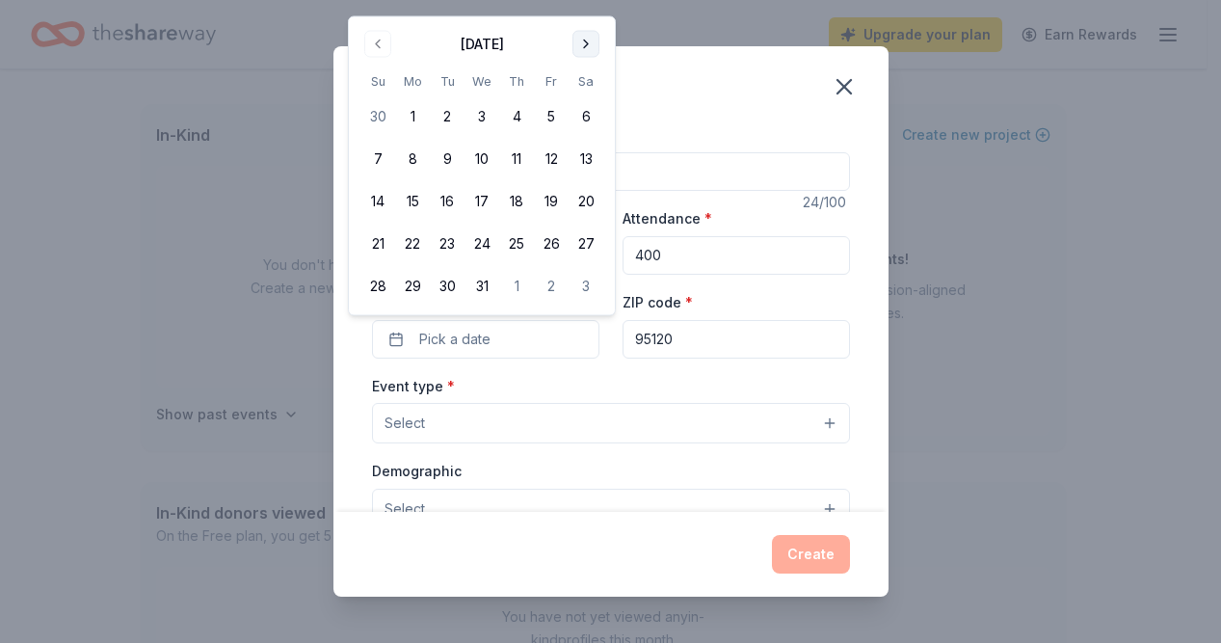
click at [591, 42] on button "Go to next month" at bounding box center [585, 44] width 27 height 27
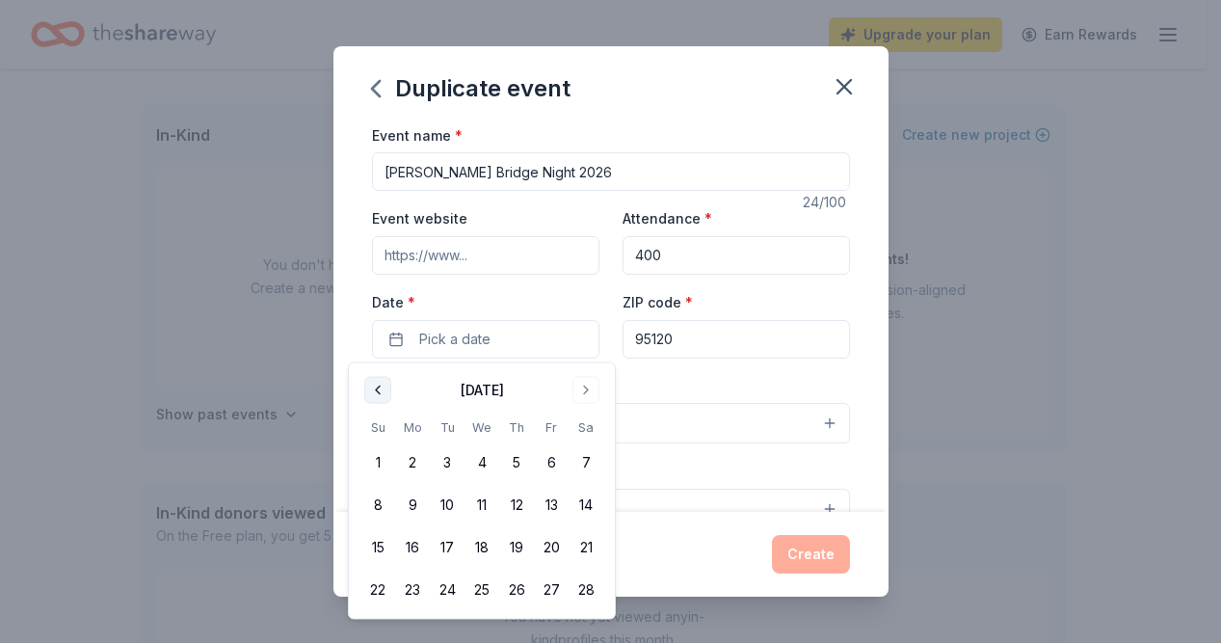
click at [378, 392] on button "Go to previous month" at bounding box center [377, 390] width 27 height 27
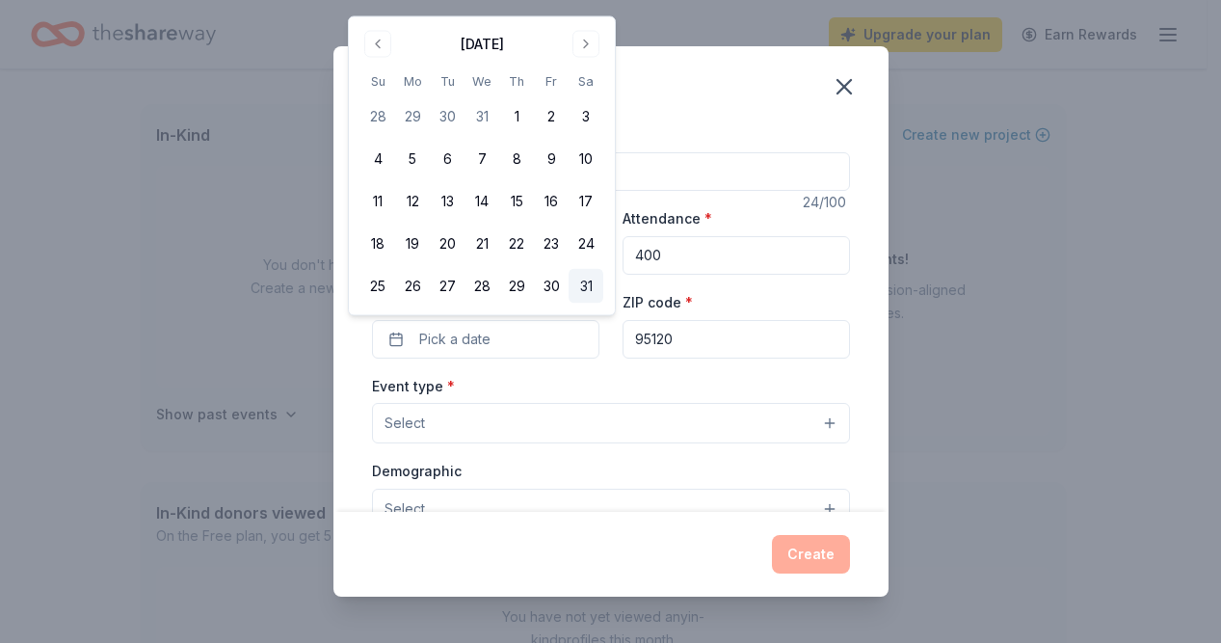
click at [588, 285] on button "31" at bounding box center [585, 286] width 35 height 35
click at [671, 390] on div "Event type * Select" at bounding box center [611, 409] width 478 height 70
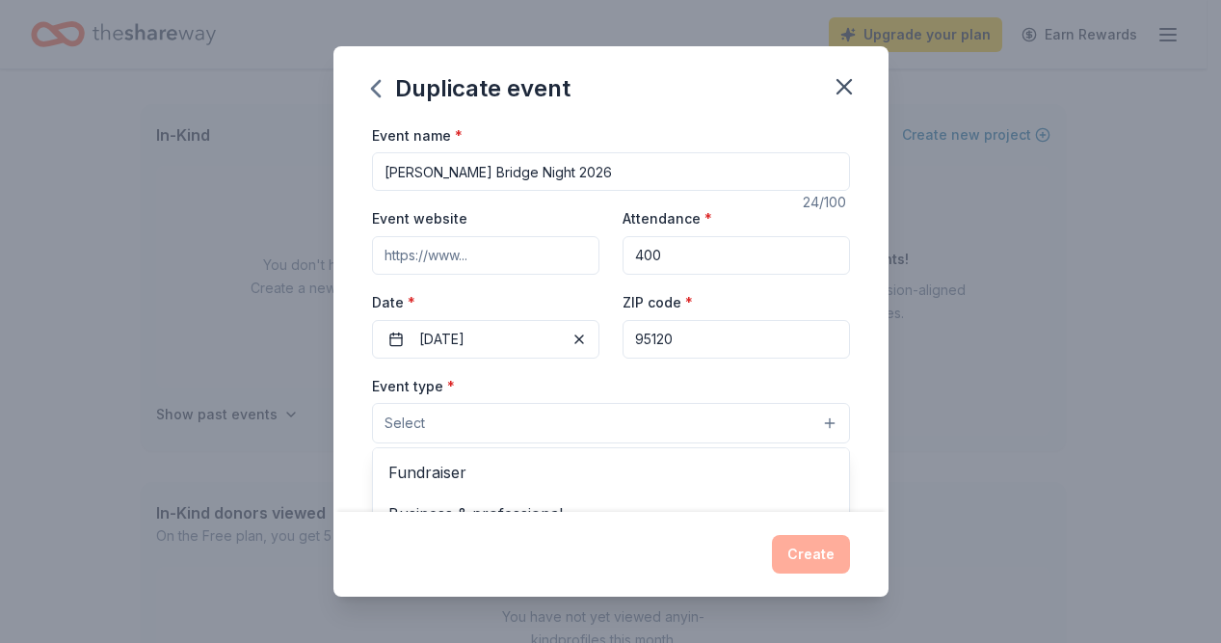
click at [817, 424] on button "Select" at bounding box center [611, 423] width 478 height 40
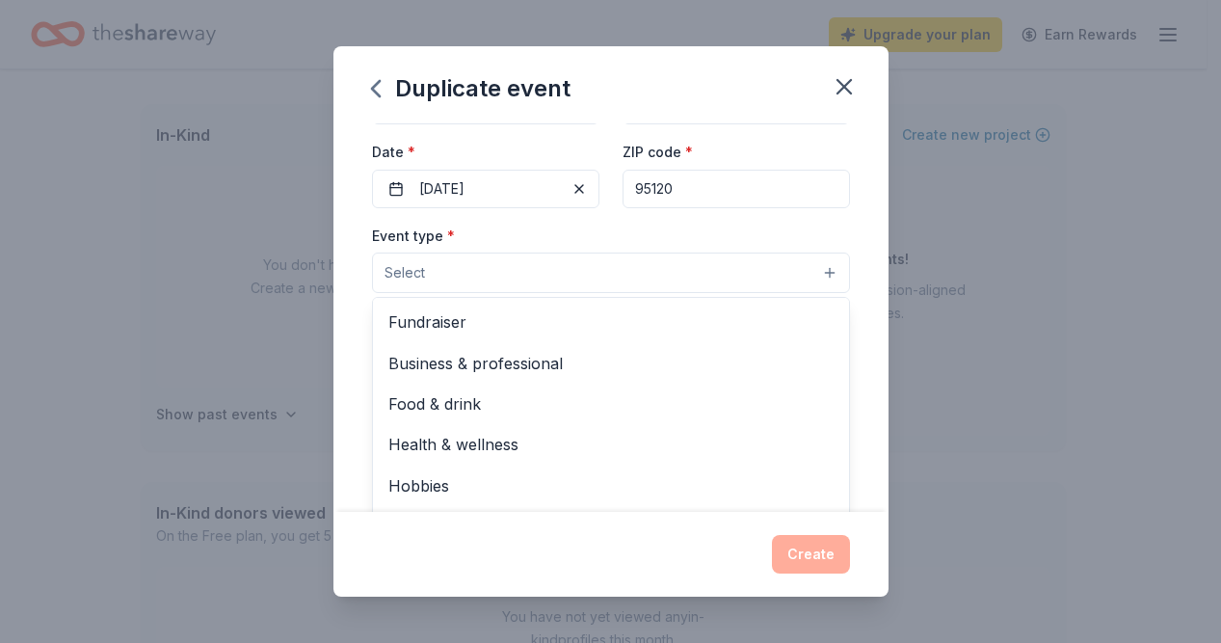
scroll to position [158, 0]
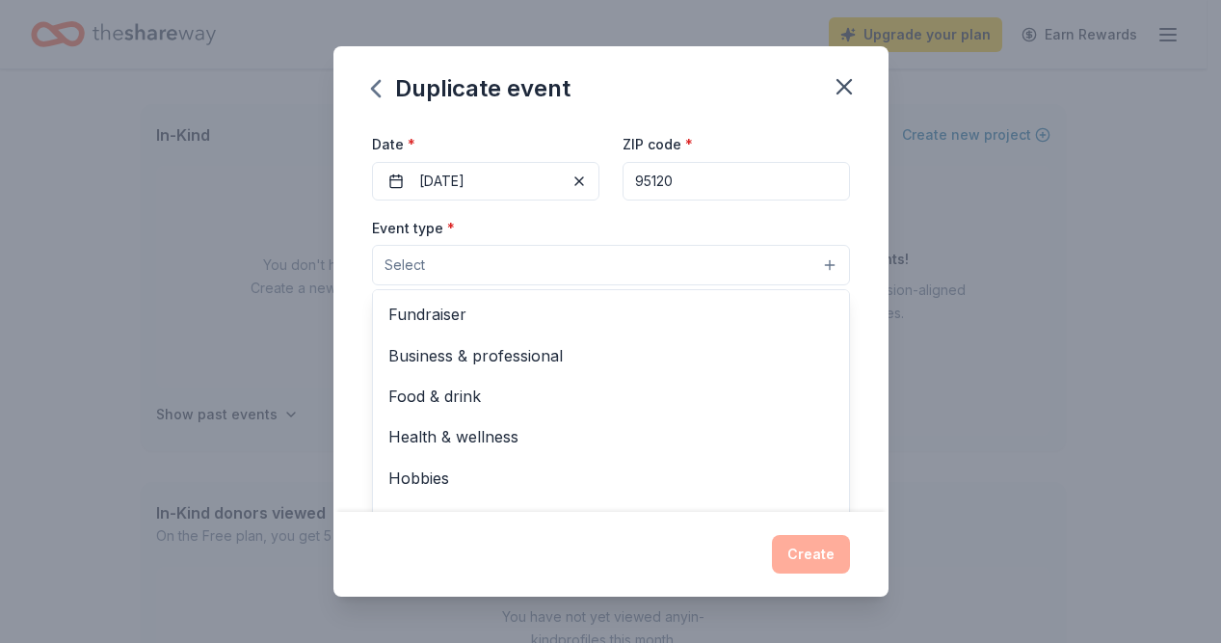
click at [859, 217] on div "Event name * Leland Bridge Night 2026 24 /100 Event website Attendance * 400 Da…" at bounding box center [610, 317] width 555 height 389
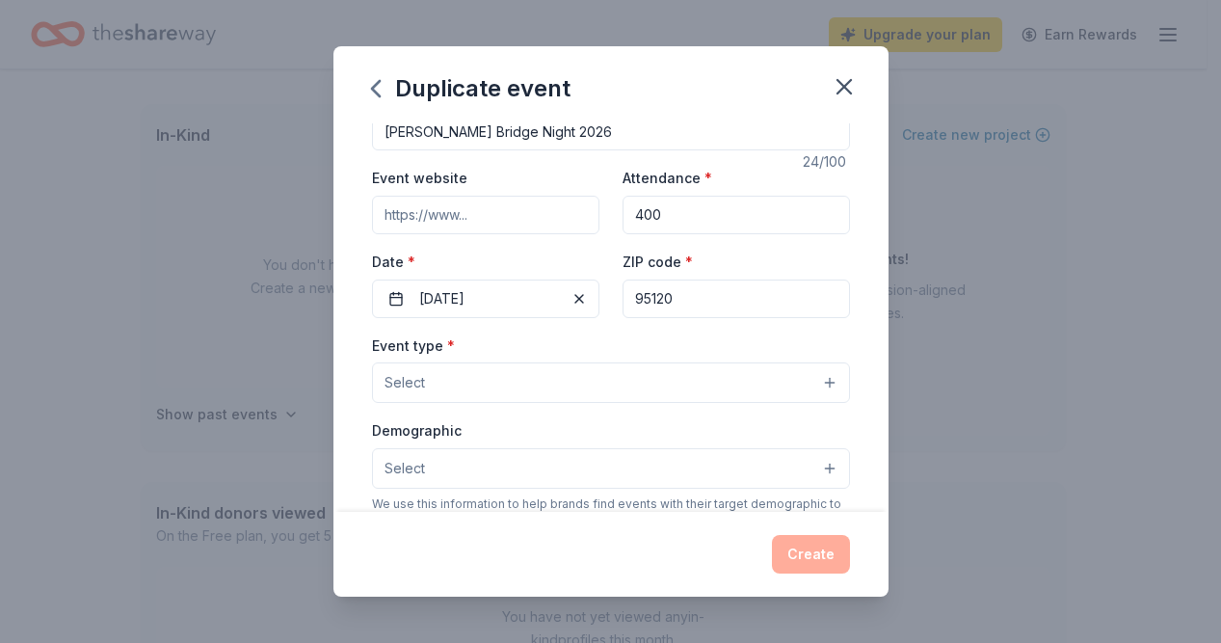
scroll to position [137, 0]
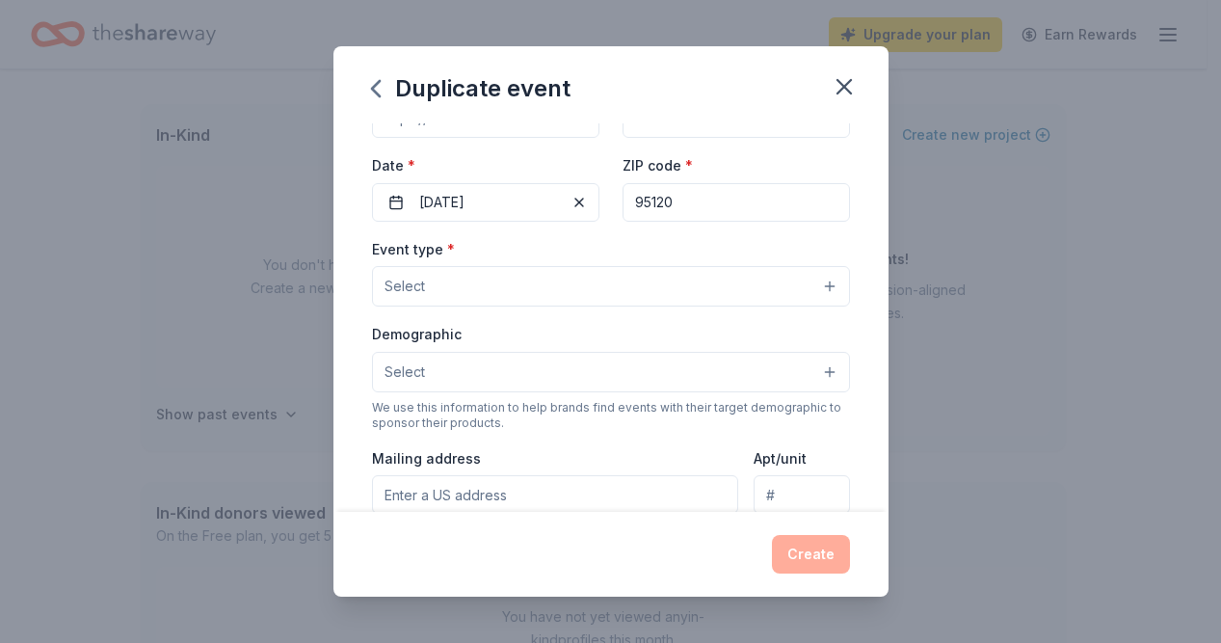
click at [554, 288] on button "Select" at bounding box center [611, 286] width 478 height 40
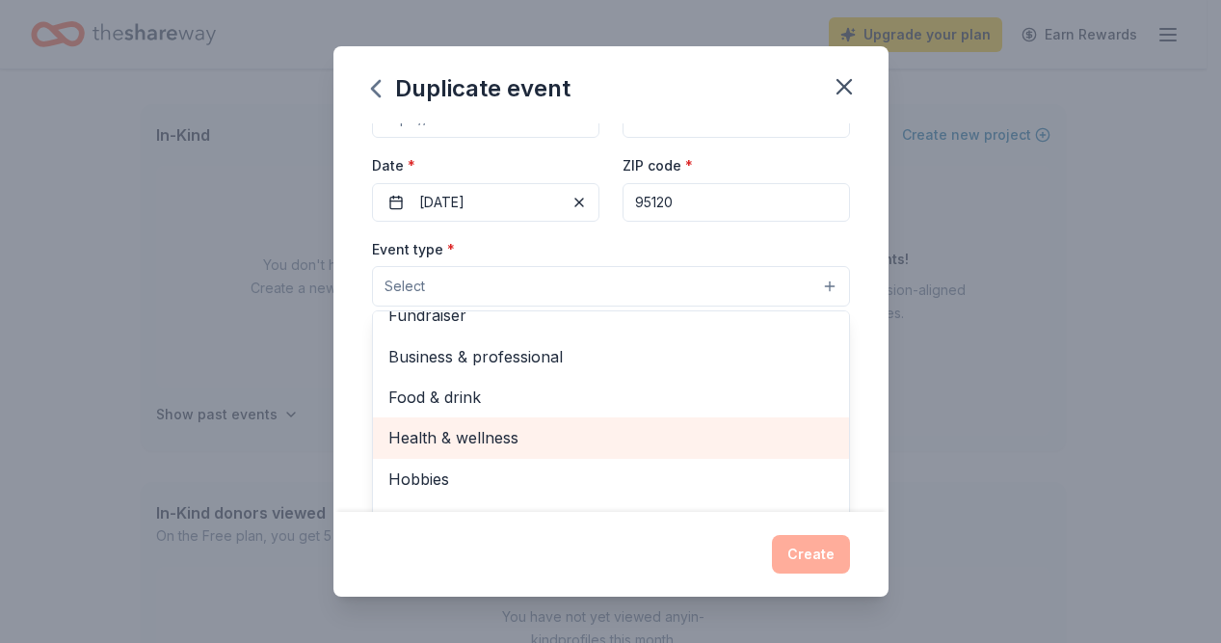
scroll to position [0, 0]
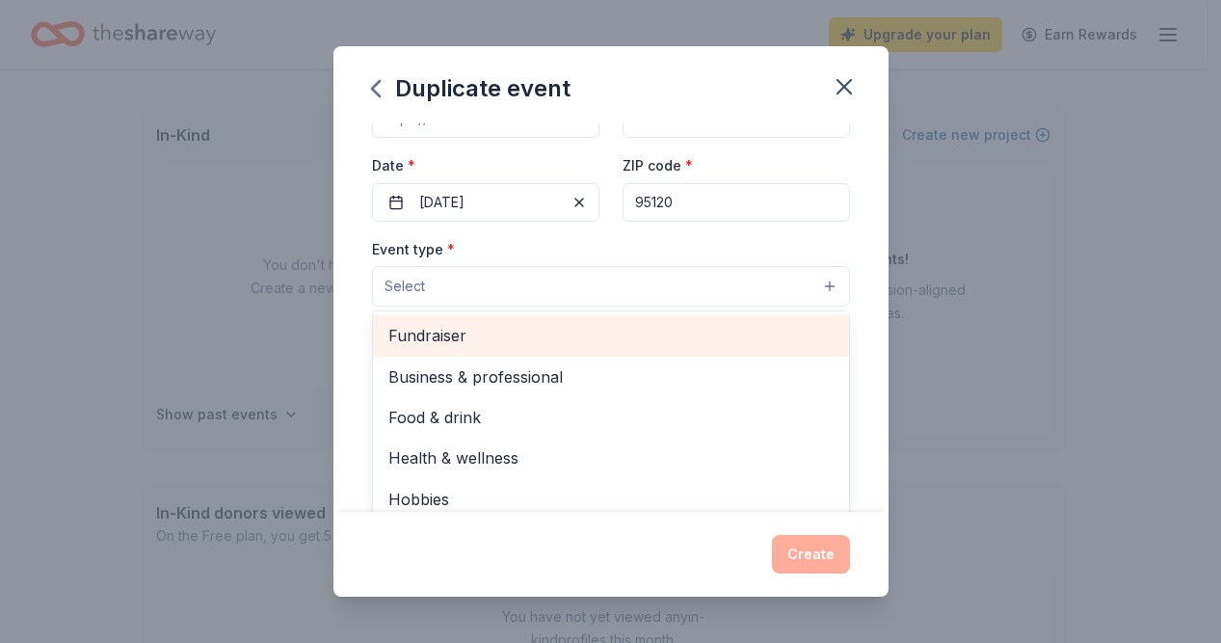
click at [590, 333] on span "Fundraiser" at bounding box center [610, 335] width 445 height 25
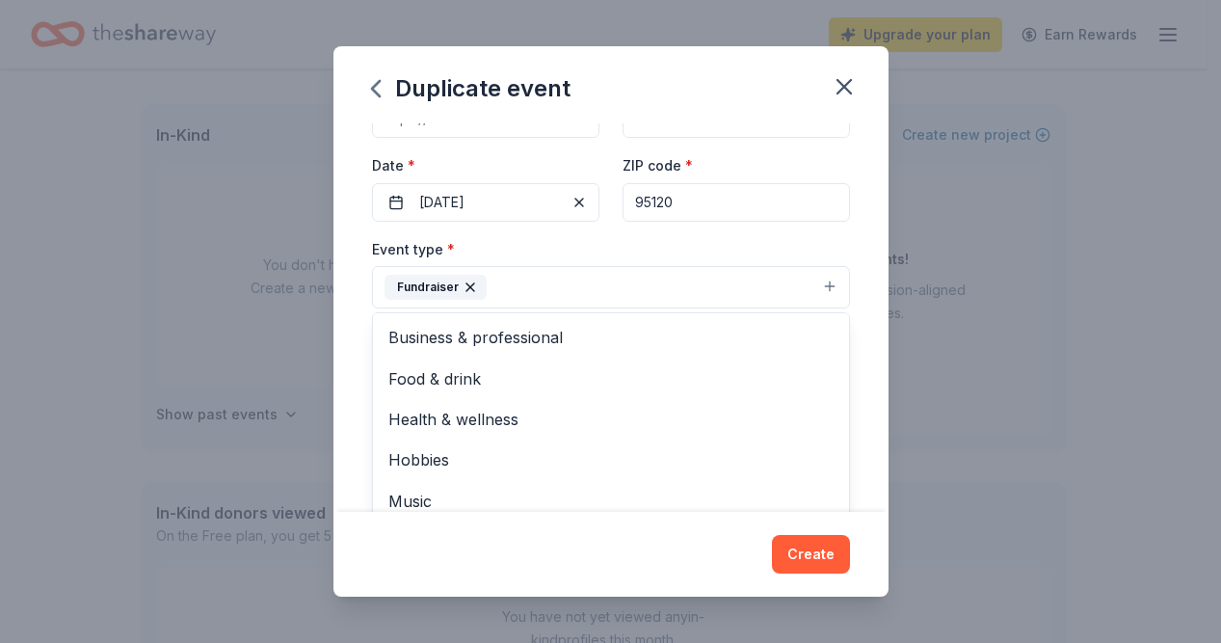
click at [859, 315] on div "Event name * Leland Bridge Night 2026 24 /100 Event website Attendance * 400 Da…" at bounding box center [610, 317] width 555 height 389
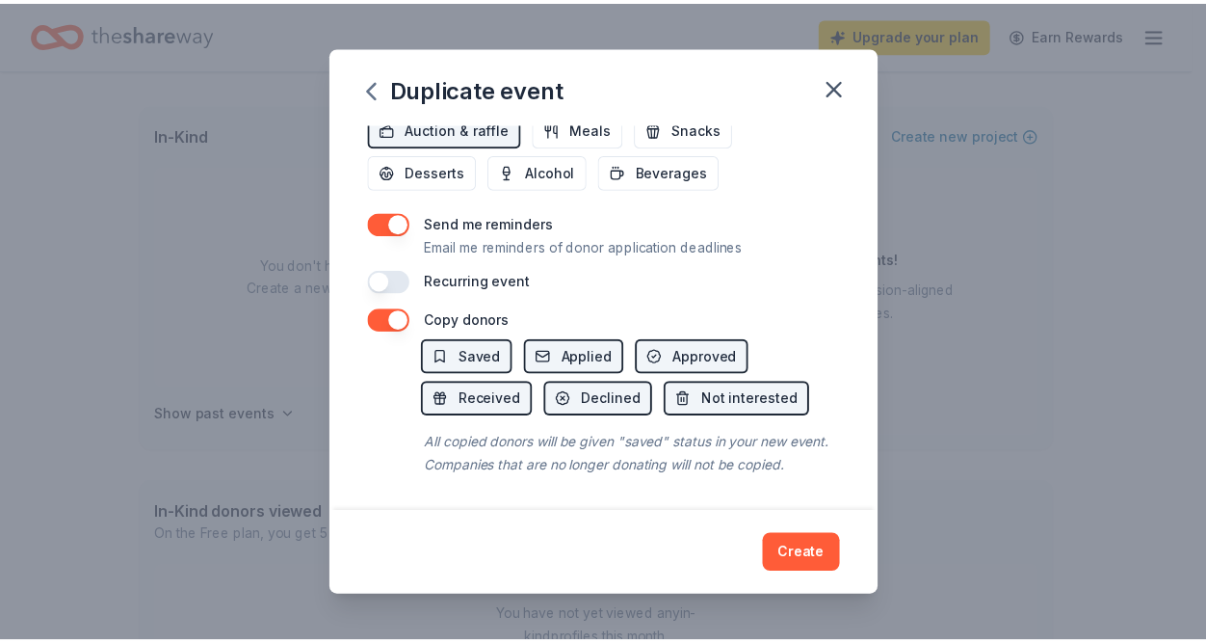
scroll to position [746, 0]
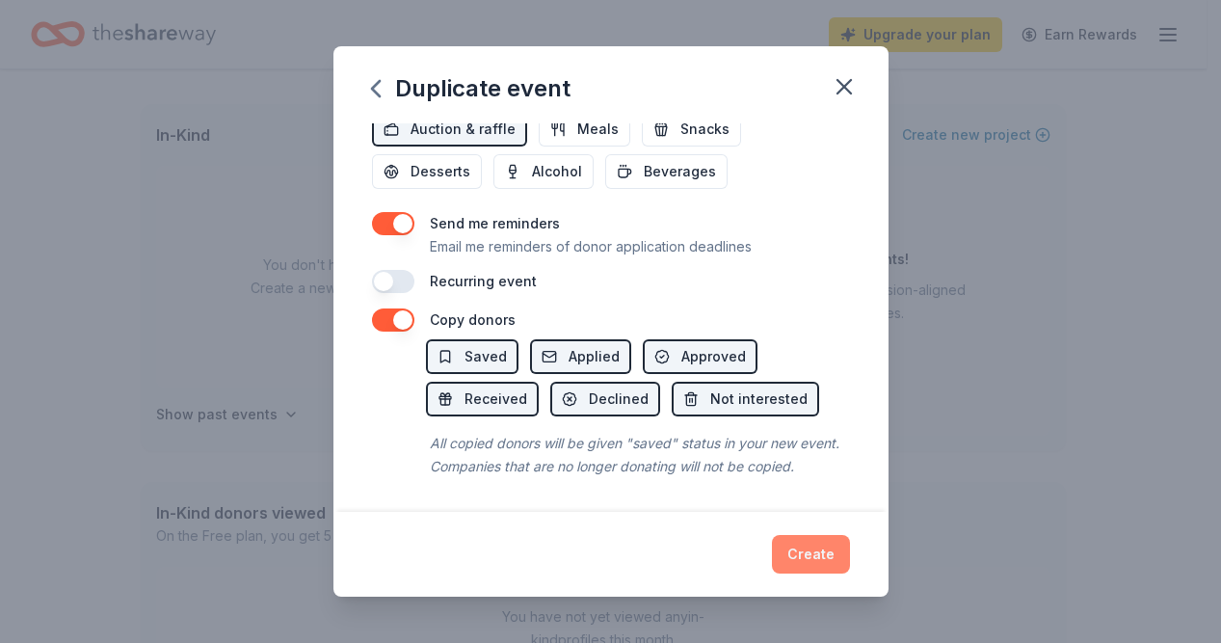
click at [811, 551] on button "Create" at bounding box center [811, 554] width 78 height 39
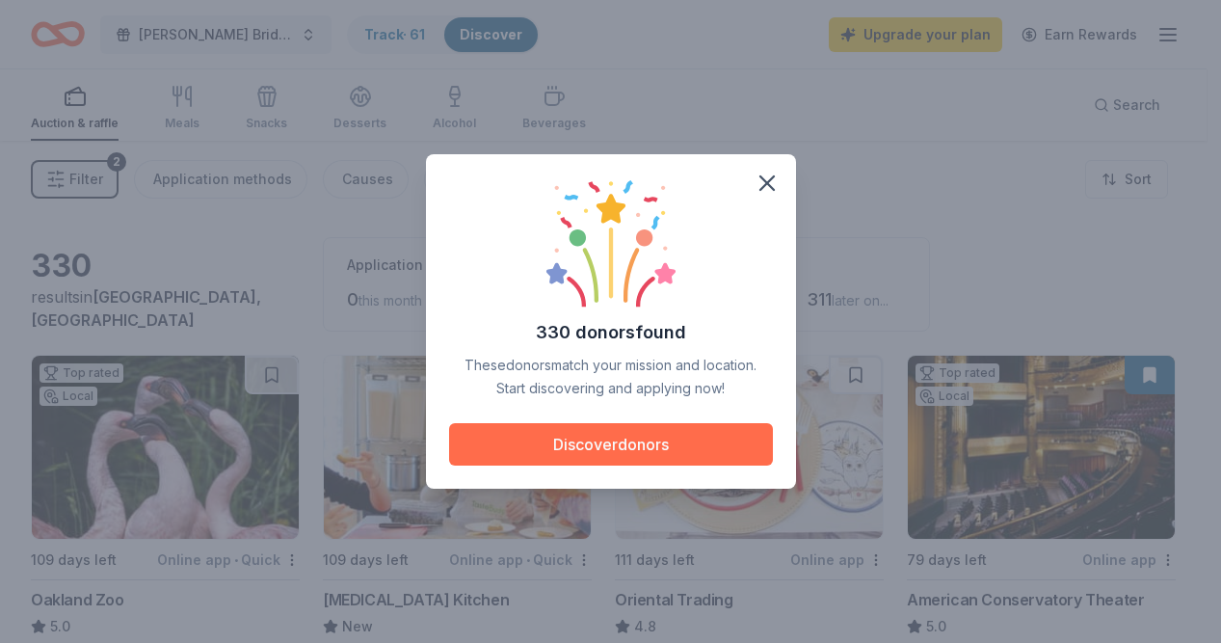
click at [615, 449] on button "Discover donors" at bounding box center [611, 444] width 324 height 42
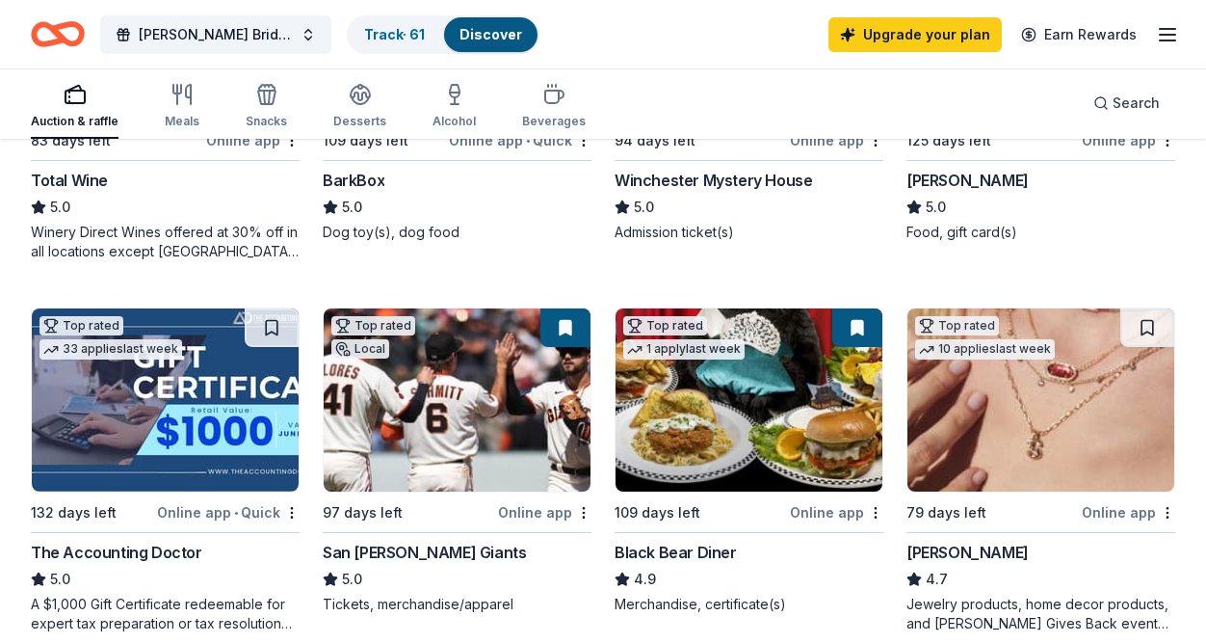
scroll to position [771, 0]
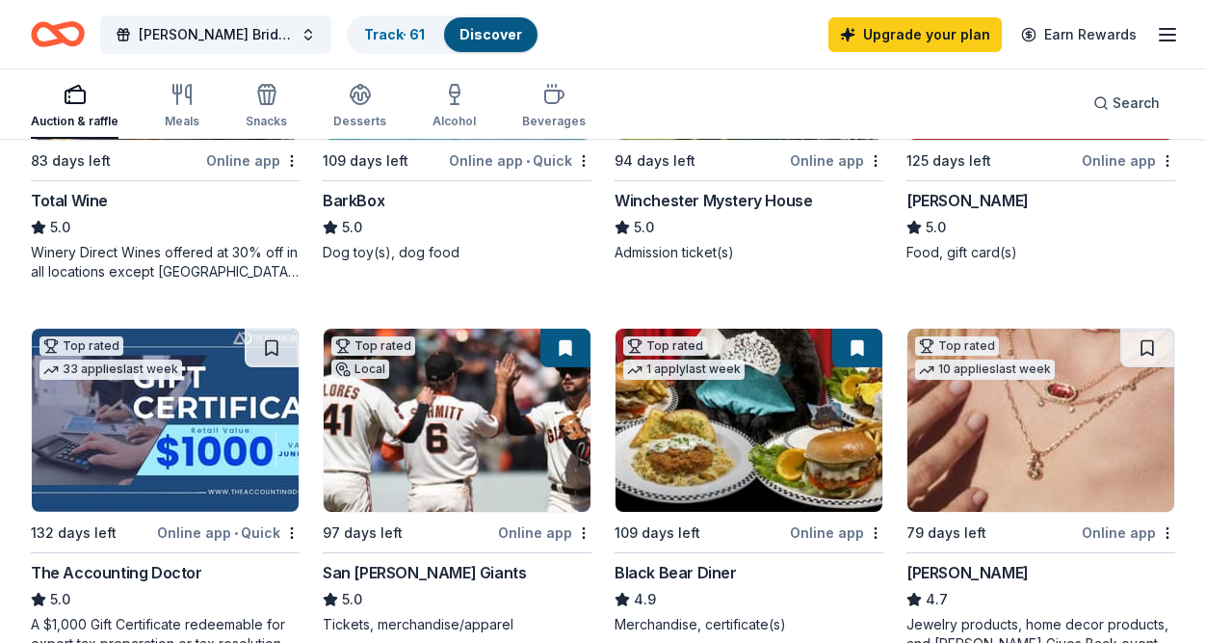
click at [446, 410] on img at bounding box center [457, 419] width 267 height 183
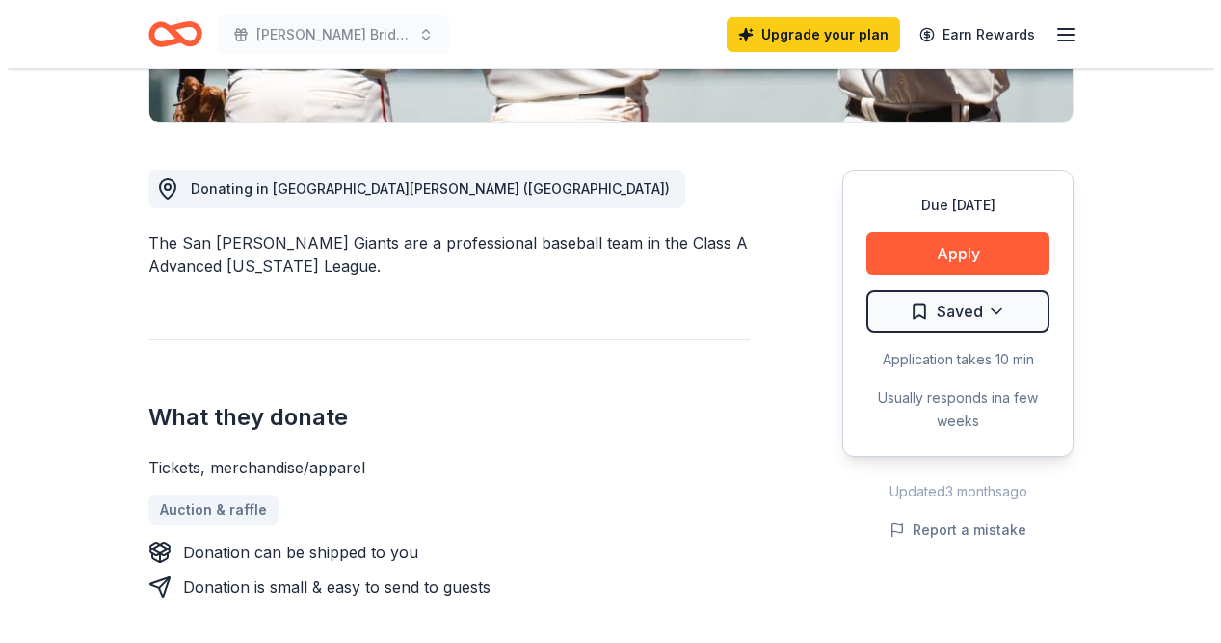
scroll to position [482, 0]
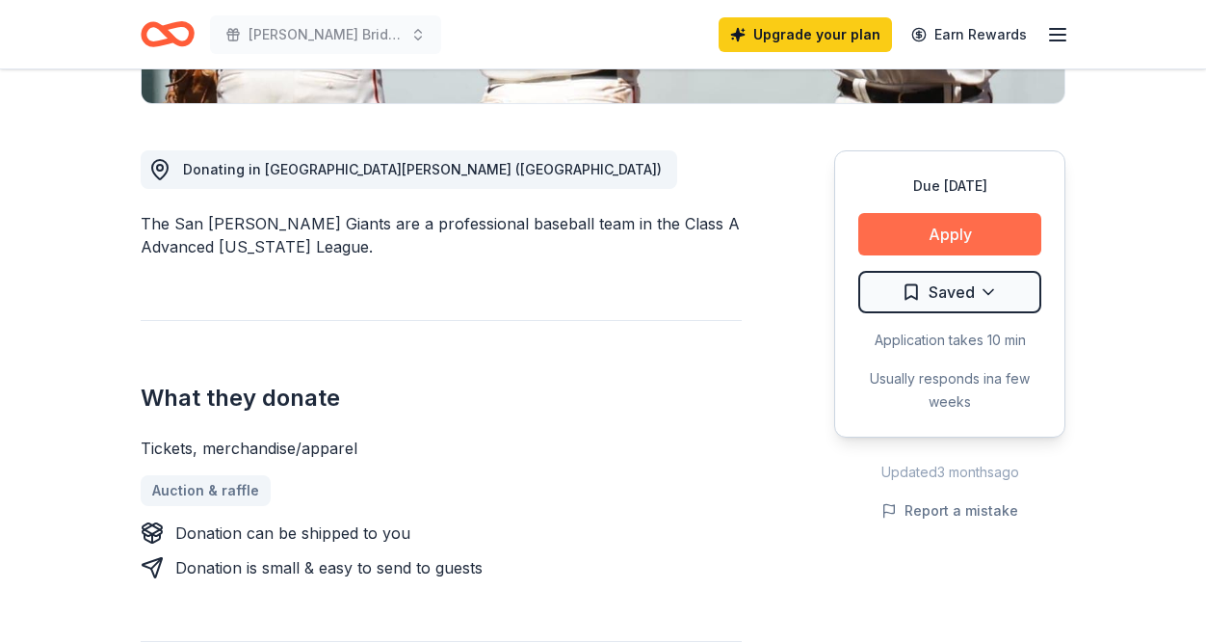
click at [964, 237] on button "Apply" at bounding box center [949, 234] width 183 height 42
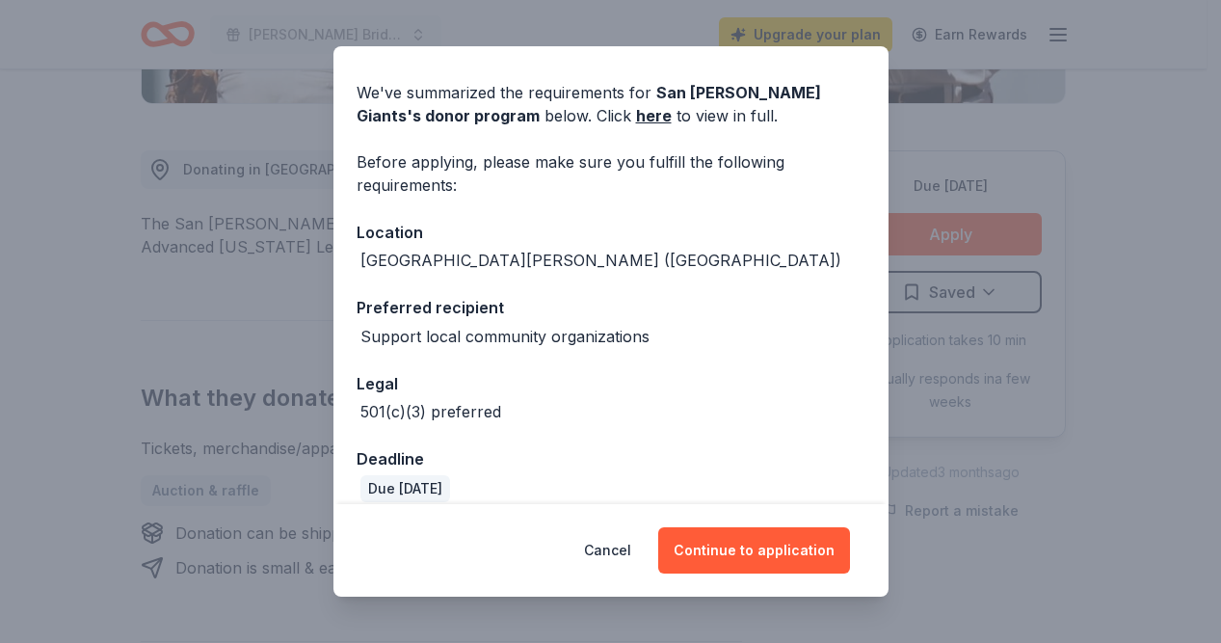
scroll to position [80, 0]
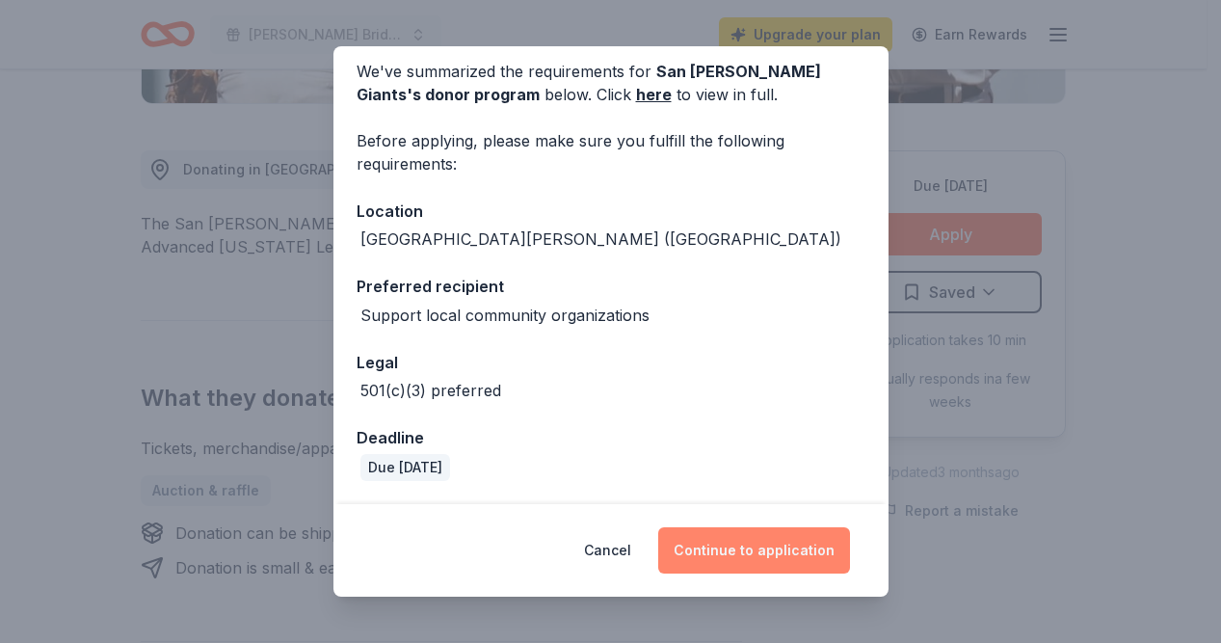
click at [751, 552] on button "Continue to application" at bounding box center [754, 550] width 192 height 46
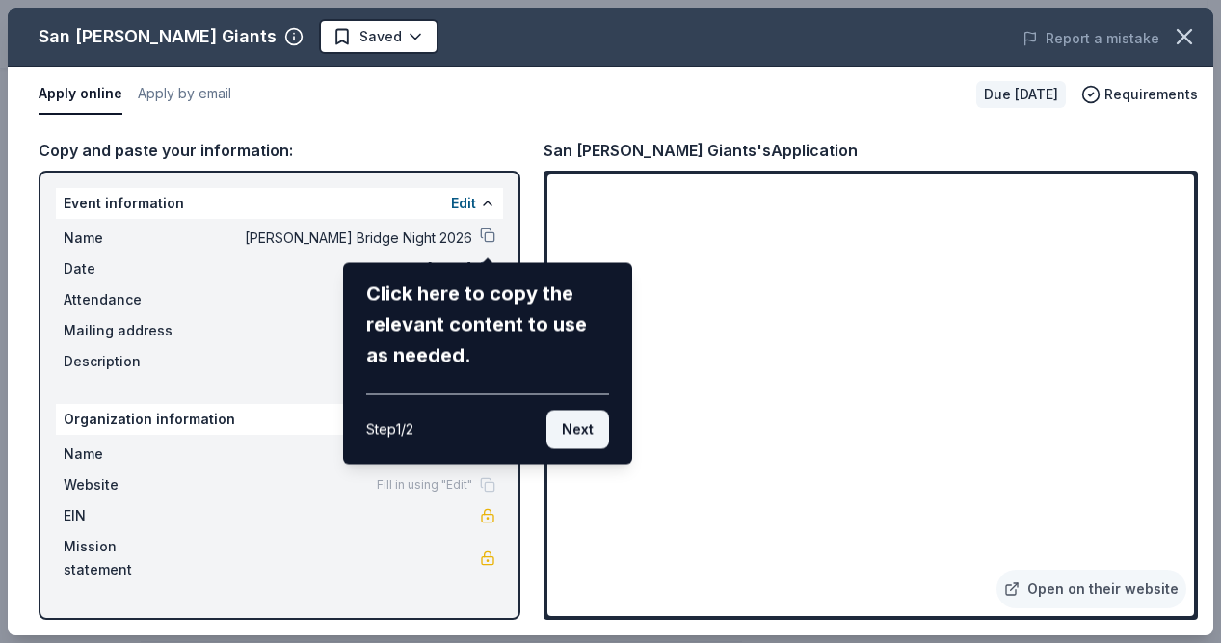
click at [577, 423] on button "Next" at bounding box center [577, 429] width 63 height 39
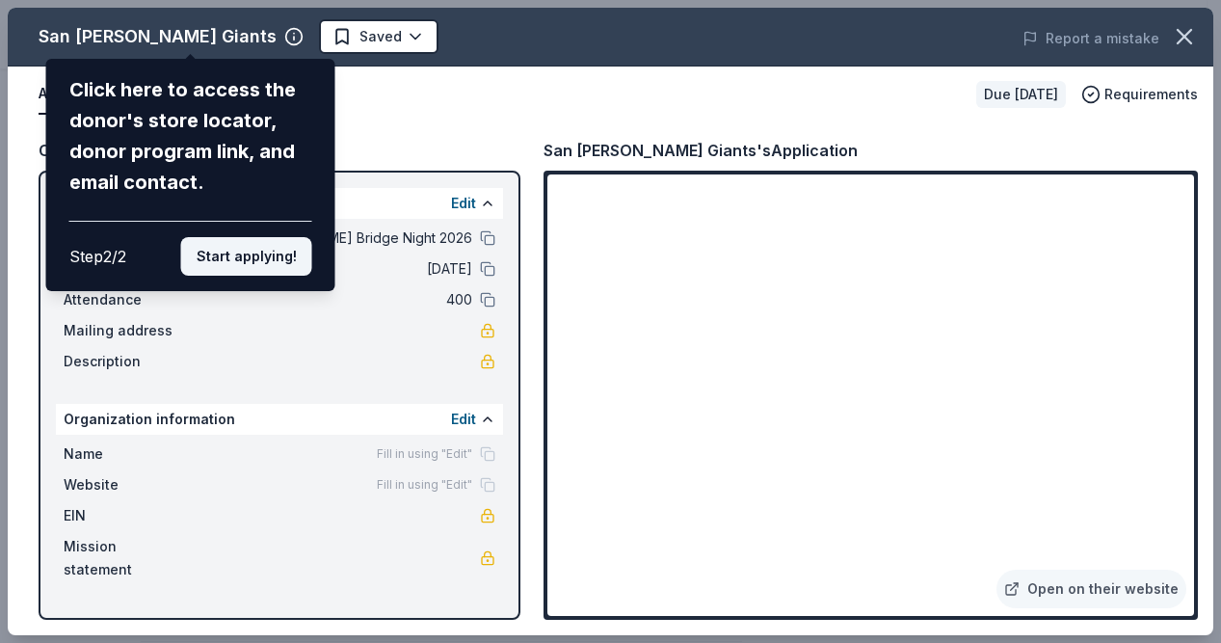
click at [250, 255] on button "Start applying!" at bounding box center [246, 256] width 131 height 39
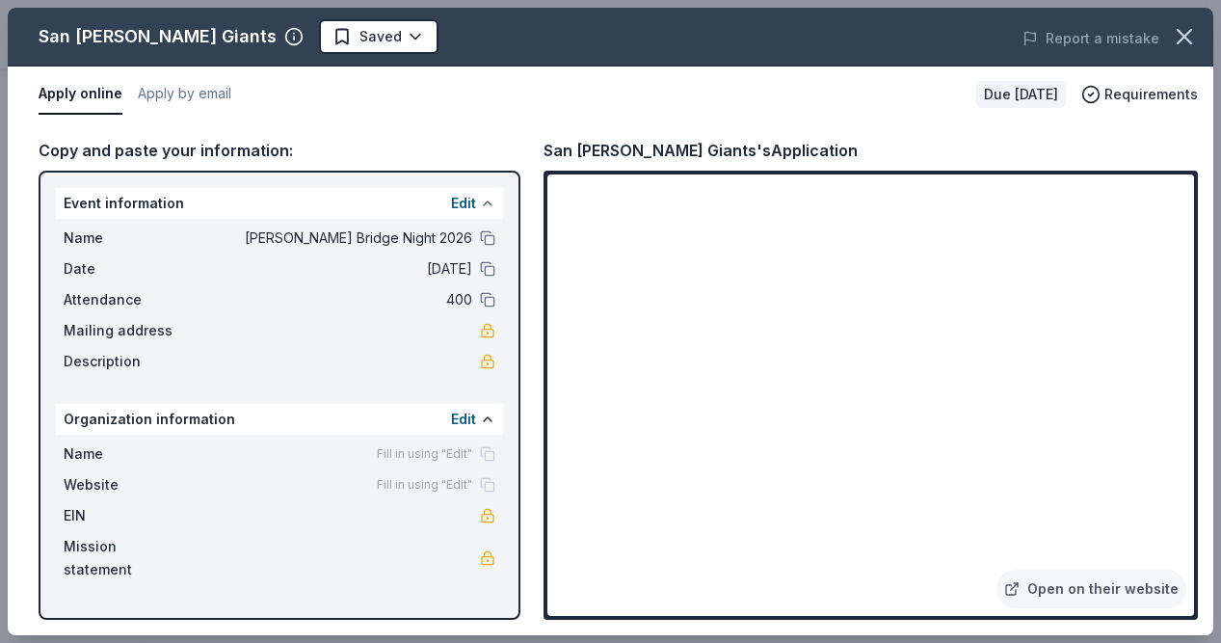
click at [485, 201] on button at bounding box center [487, 203] width 15 height 15
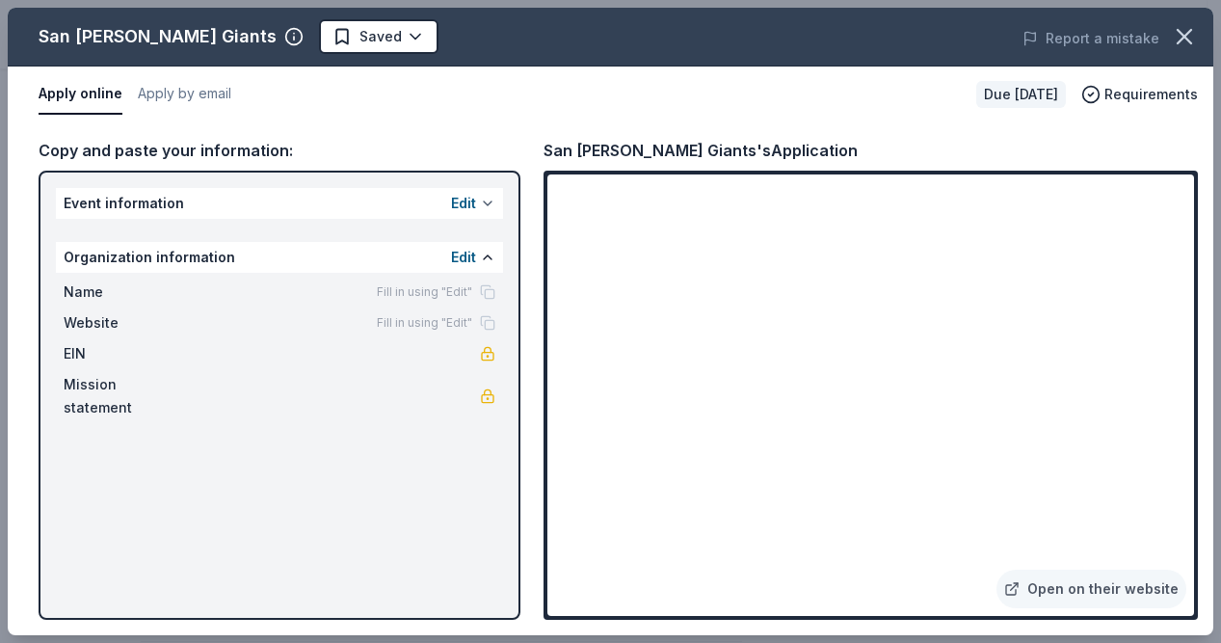
click at [491, 199] on button at bounding box center [487, 203] width 15 height 15
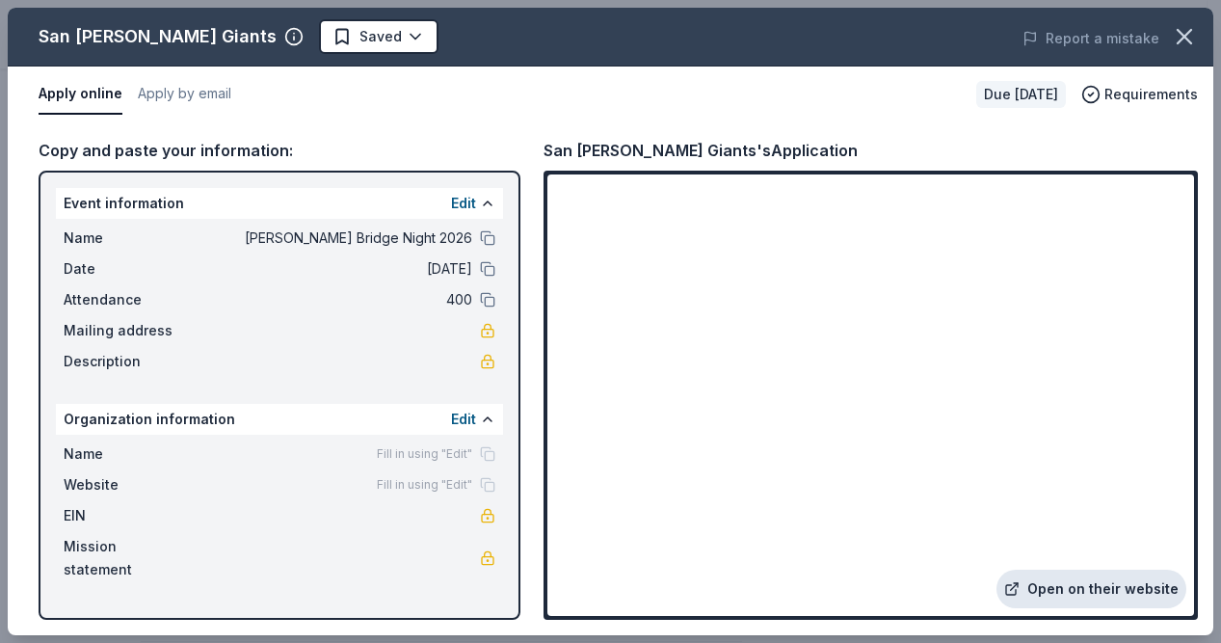
click at [1107, 589] on link "Open on their website" at bounding box center [1091, 588] width 190 height 39
